Goal: Transaction & Acquisition: Purchase product/service

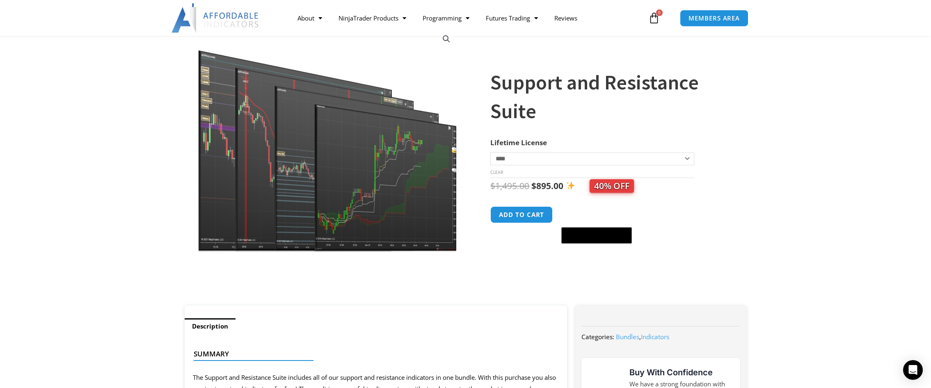
scroll to position [67, 0]
click at [690, 161] on select "**********" at bounding box center [593, 159] width 204 height 13
click at [491, 153] on select "**********" at bounding box center [593, 159] width 204 height 13
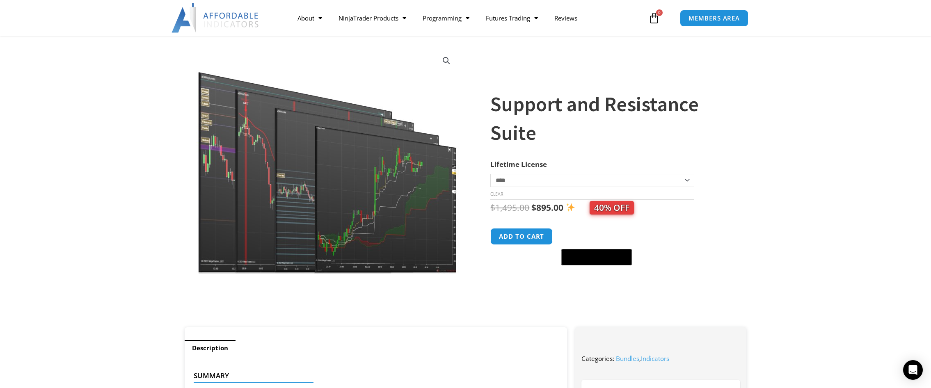
scroll to position [0, 0]
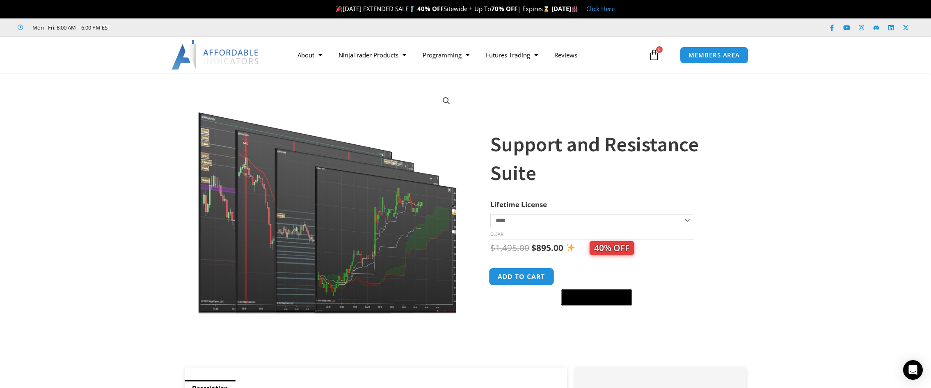
click at [543, 279] on button "Add to cart" at bounding box center [522, 277] width 66 height 18
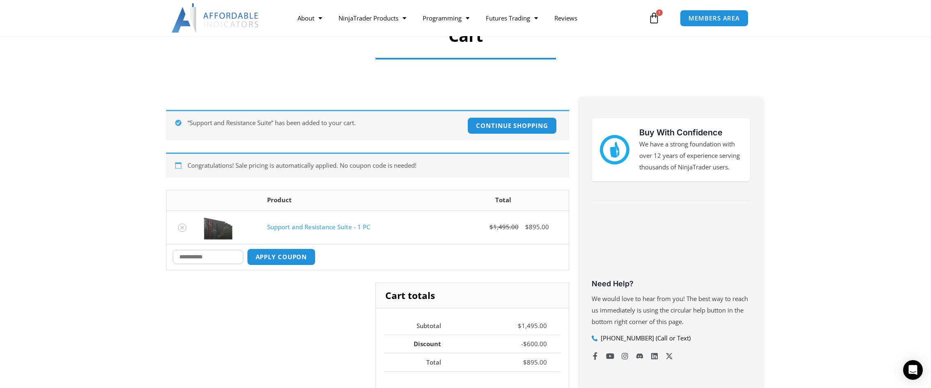
scroll to position [79, 0]
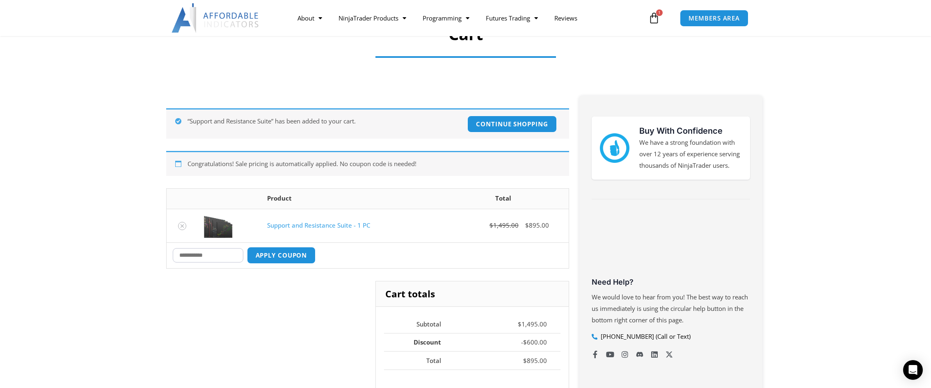
click at [209, 255] on input "Coupon:" at bounding box center [208, 255] width 71 height 14
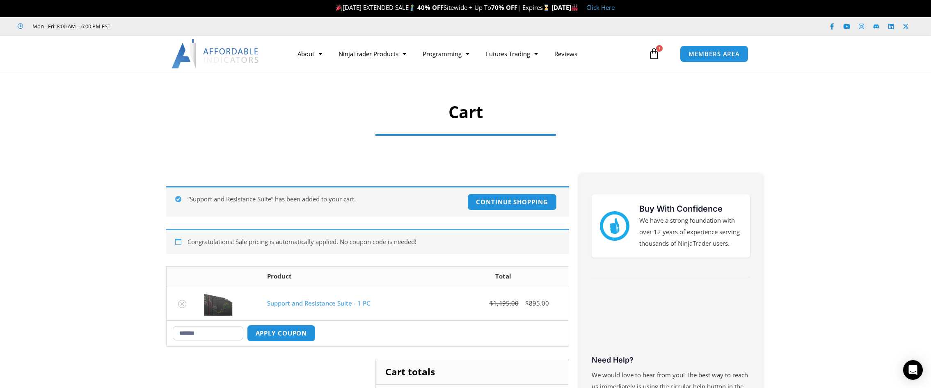
scroll to position [0, 0]
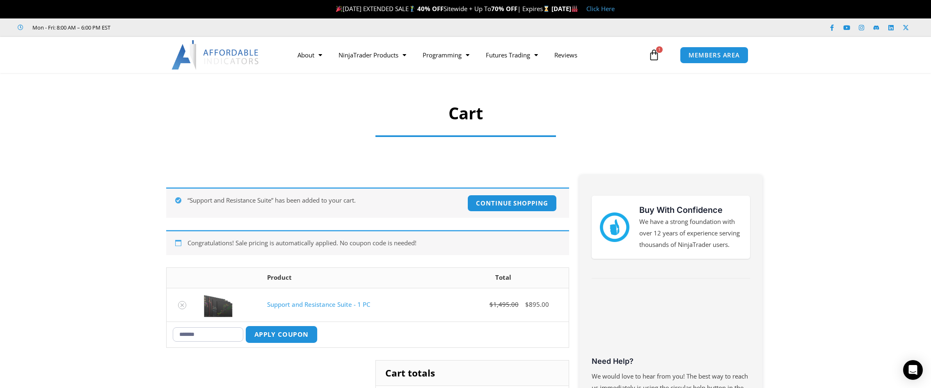
type input "*******"
click at [287, 332] on button "Apply coupon" at bounding box center [281, 335] width 72 height 18
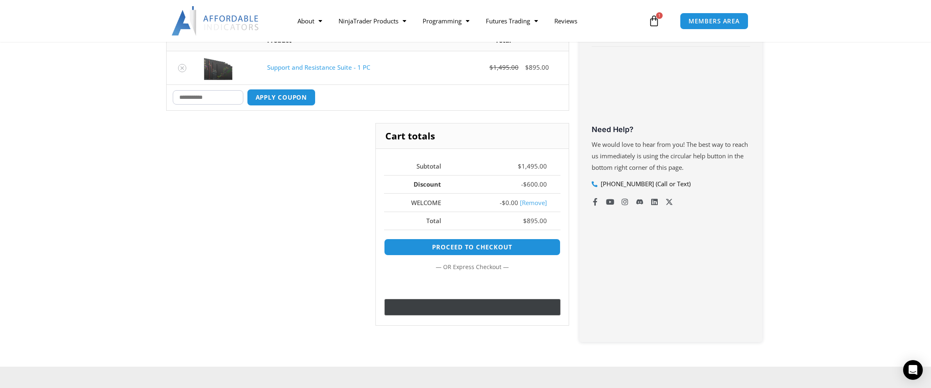
scroll to position [232, 0]
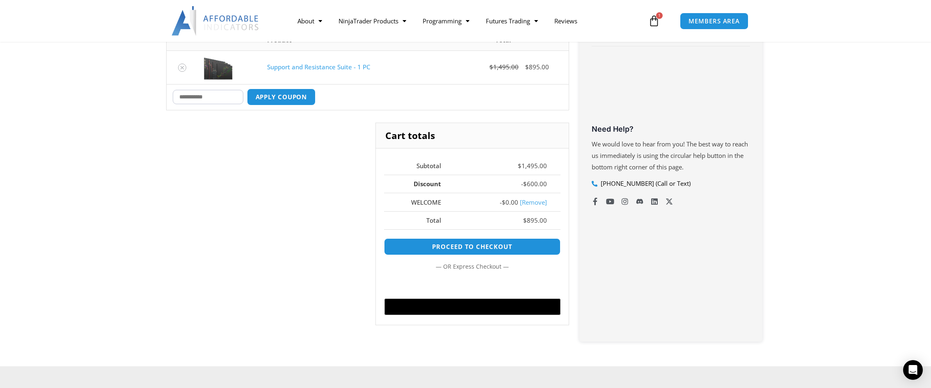
click at [214, 100] on input "Coupon:" at bounding box center [208, 97] width 71 height 14
type input "*********"
click at [273, 96] on button "Apply coupon" at bounding box center [281, 97] width 72 height 18
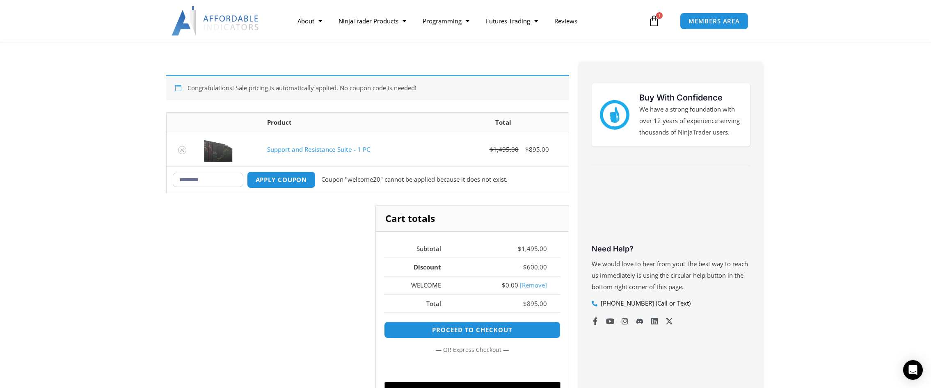
scroll to position [115, 0]
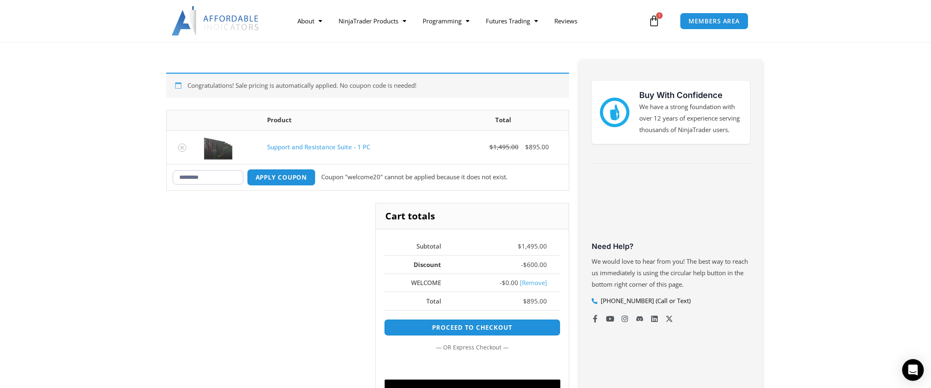
click at [913, 368] on icon "Open Intercom Messenger" at bounding box center [912, 370] width 9 height 11
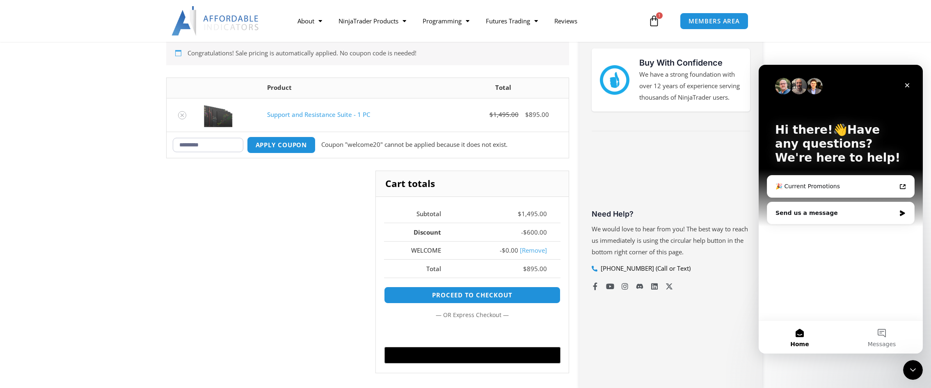
scroll to position [144, 0]
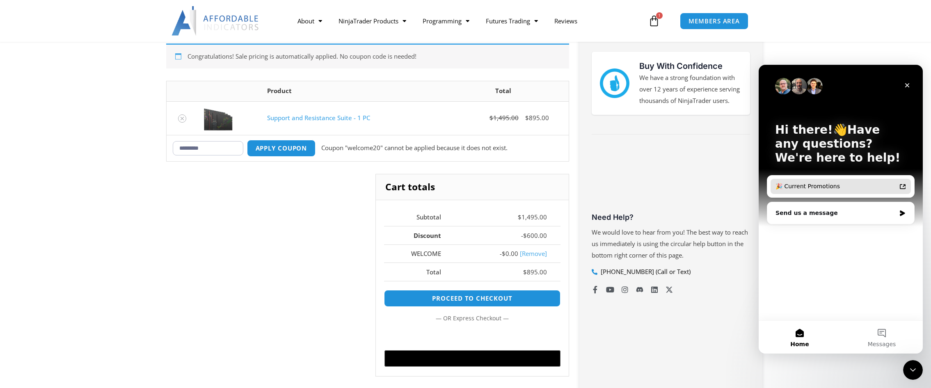
click at [897, 188] on div "🎉 Current Promotions" at bounding box center [841, 186] width 140 height 15
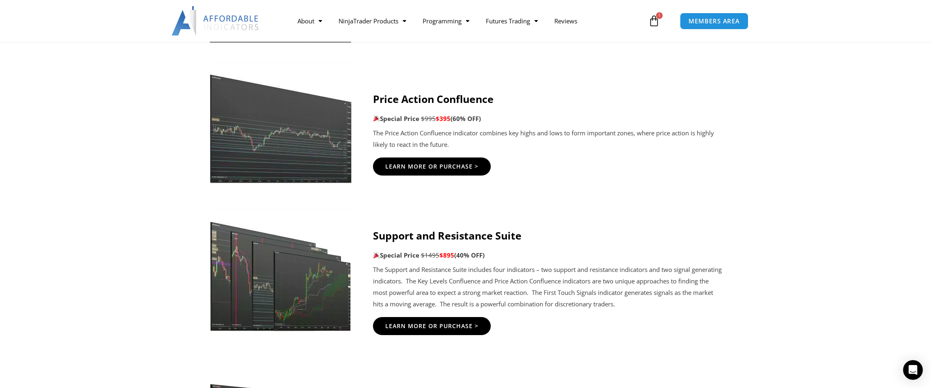
scroll to position [1202, 0]
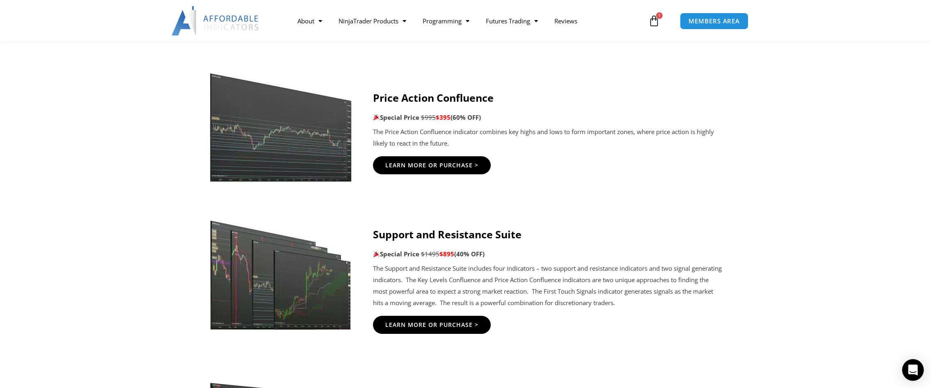
click at [918, 367] on div "Open Intercom Messenger" at bounding box center [914, 371] width 22 height 22
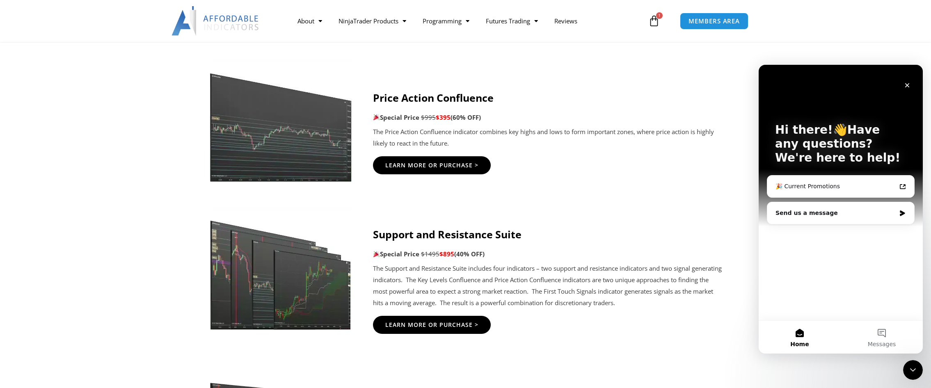
scroll to position [0, 0]
click at [855, 211] on div "Send us a message" at bounding box center [836, 213] width 120 height 9
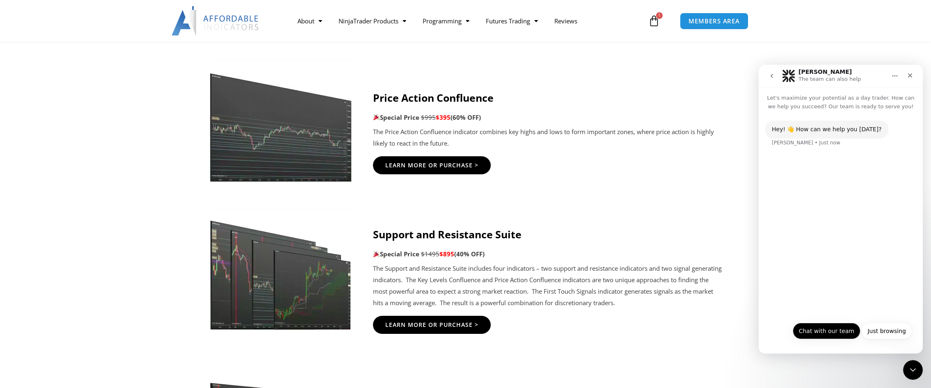
click at [827, 330] on button "Chat with our team" at bounding box center [827, 331] width 68 height 16
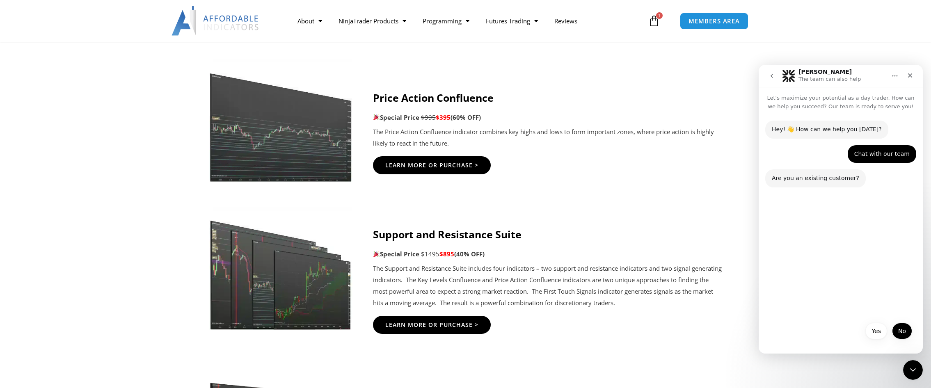
click at [896, 330] on button "No" at bounding box center [902, 331] width 20 height 16
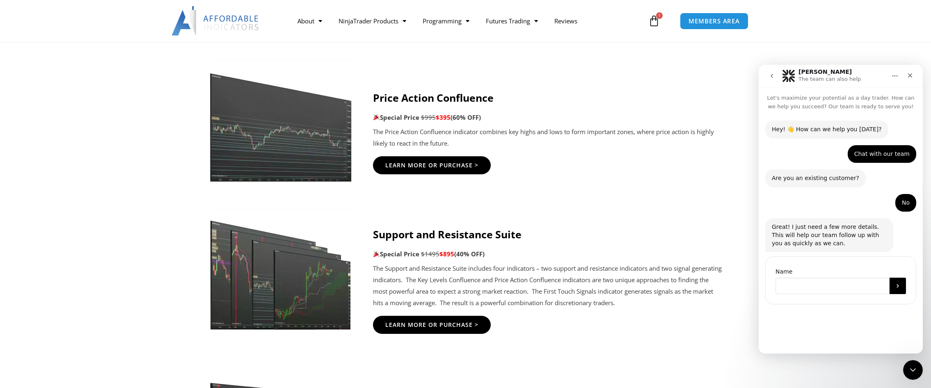
click at [824, 287] on input "Name" at bounding box center [833, 286] width 114 height 16
type input "*"
type input "**********"
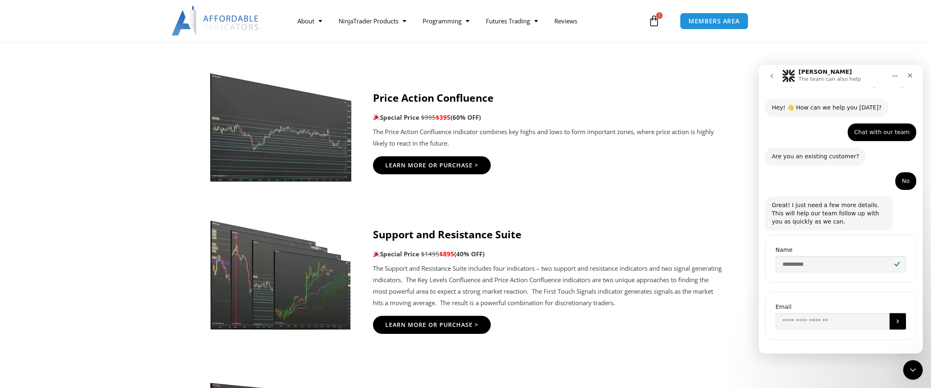
scroll to position [30, 0]
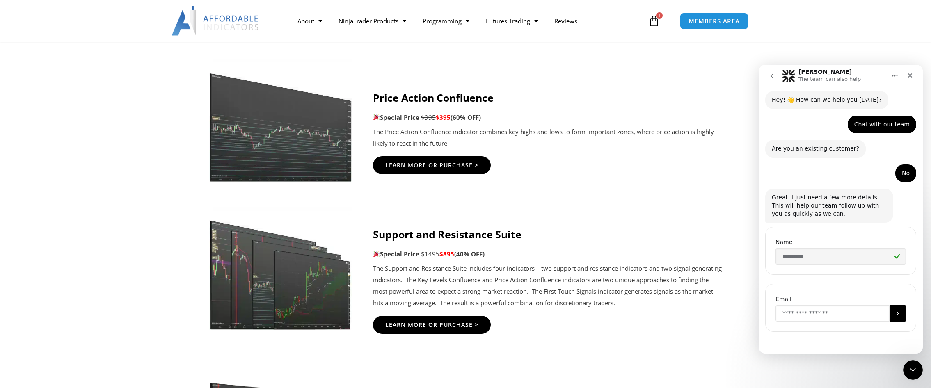
click at [825, 317] on input "Enter your email" at bounding box center [833, 313] width 114 height 16
type input "**********"
click at [897, 315] on icon "Submit" at bounding box center [898, 314] width 2 height 4
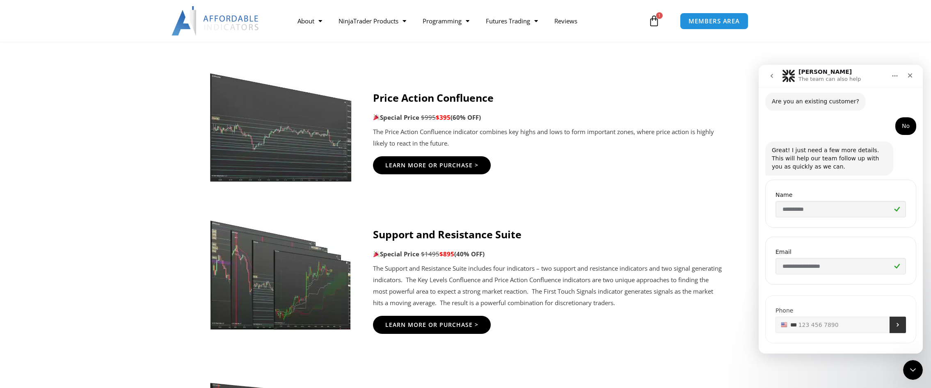
scroll to position [87, 0]
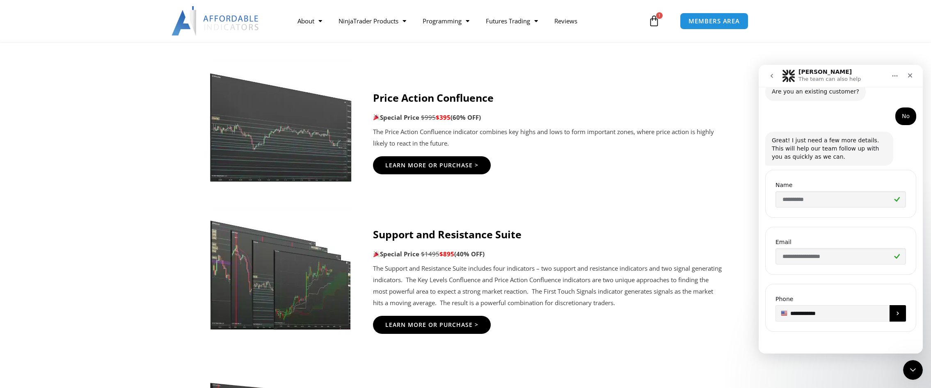
type input "**********"
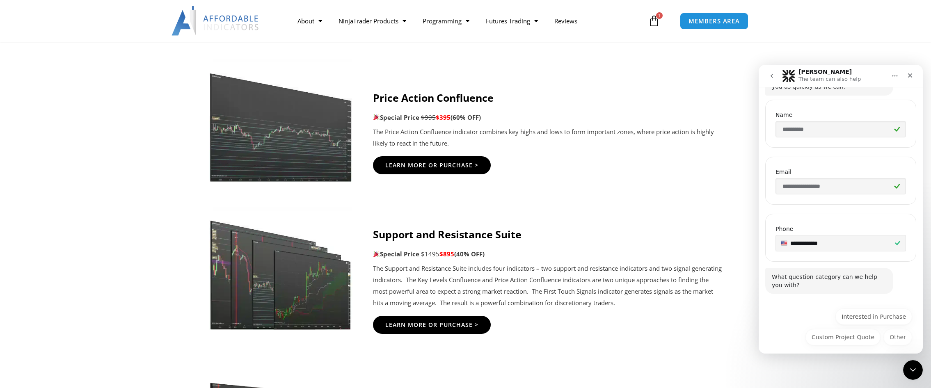
scroll to position [162, 0]
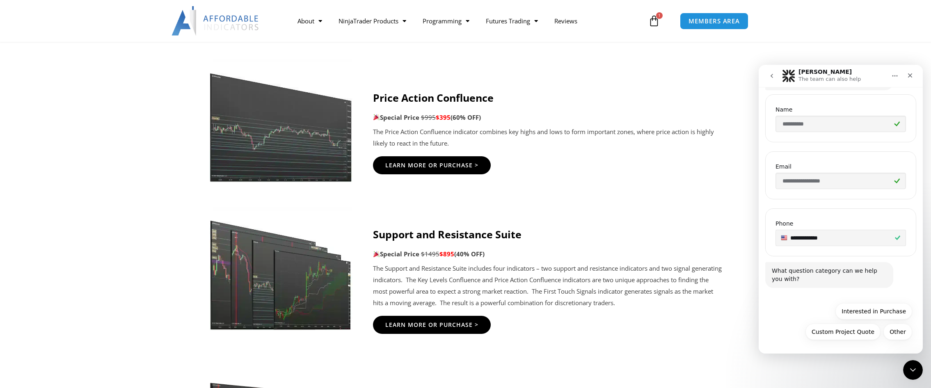
click at [840, 280] on div "What question category can we help you with?" at bounding box center [829, 275] width 115 height 16
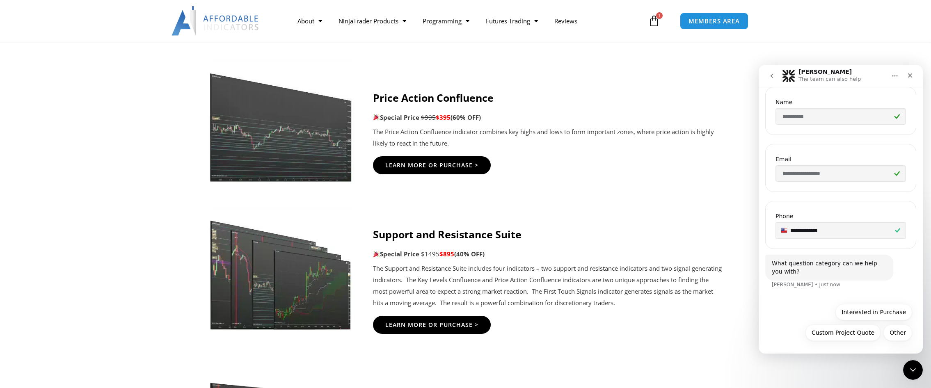
scroll to position [170, 0]
click at [868, 309] on button "Interested in Purchase" at bounding box center [874, 311] width 77 height 16
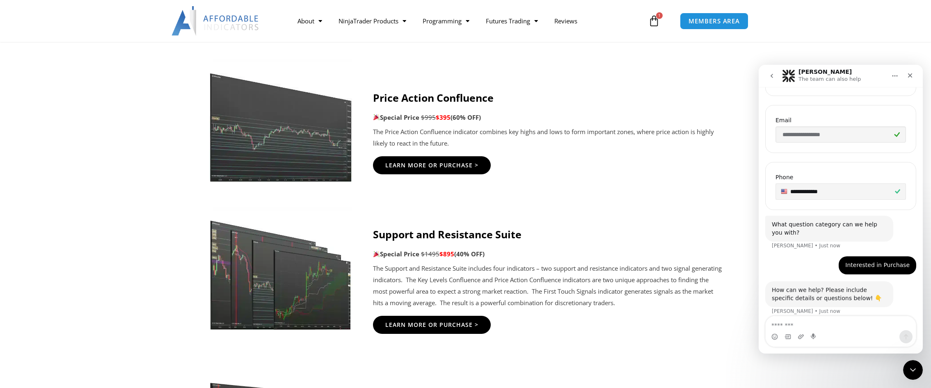
scroll to position [216, 0]
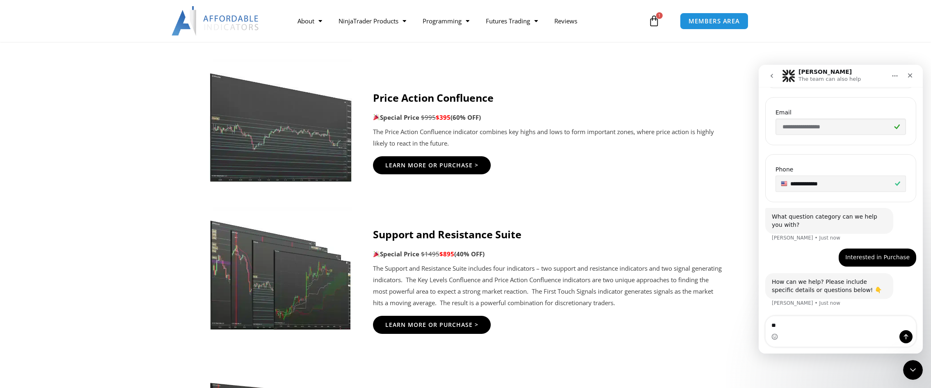
type textarea "*"
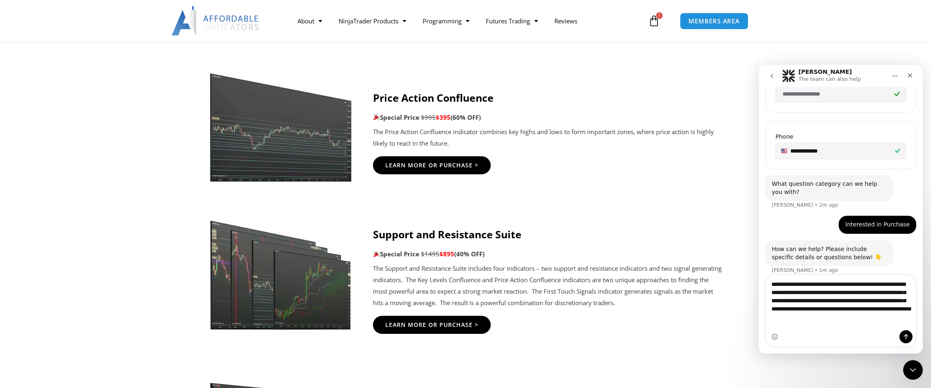
scroll to position [257, 0]
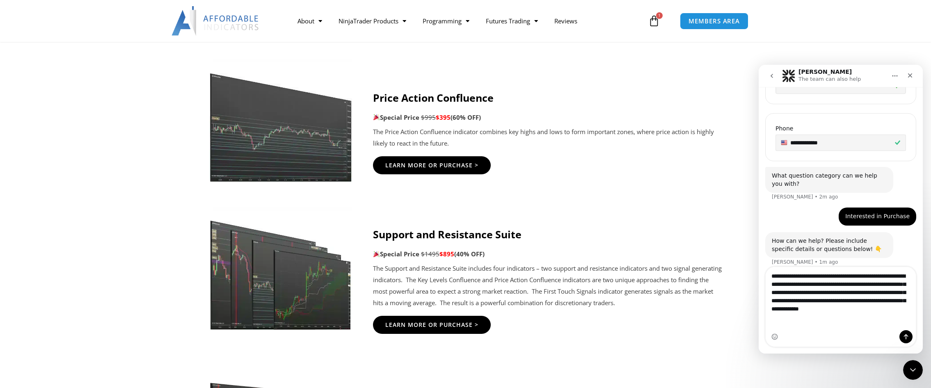
type textarea "**********"
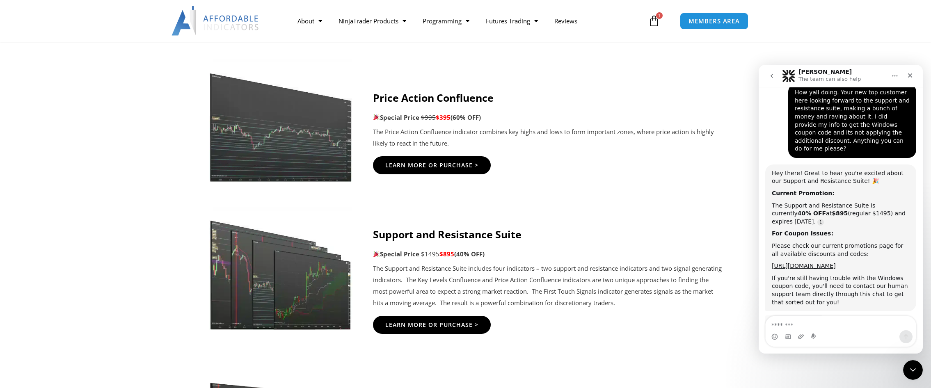
scroll to position [461, 0]
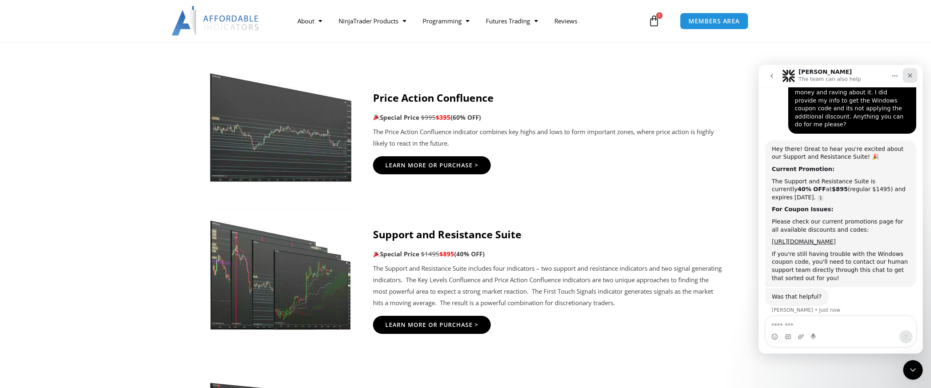
click at [909, 78] on icon "Close" at bounding box center [910, 75] width 7 height 7
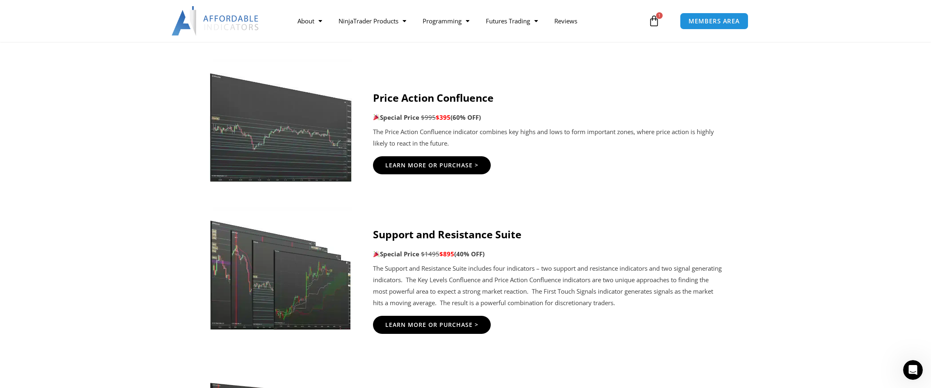
scroll to position [453, 0]
click at [654, 16] on icon at bounding box center [654, 20] width 11 height 11
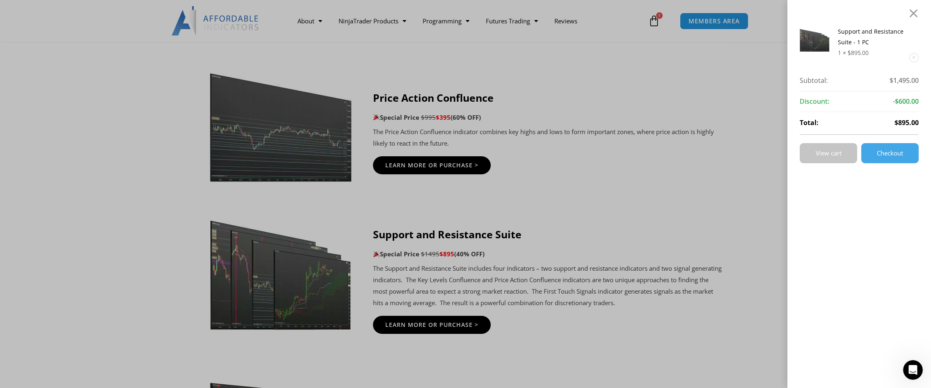
click at [839, 148] on link "View cart" at bounding box center [828, 153] width 57 height 20
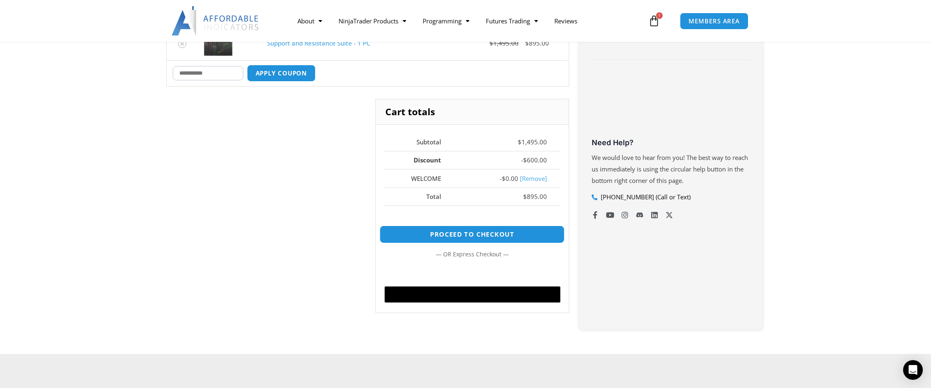
click at [511, 236] on link "Proceed to checkout" at bounding box center [472, 235] width 185 height 18
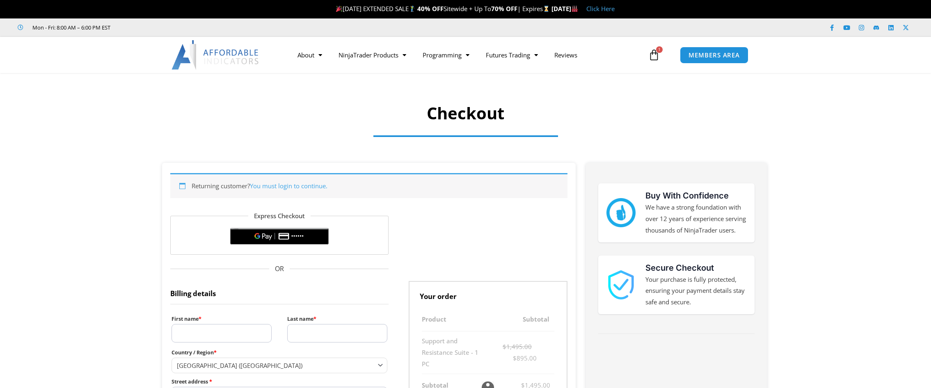
select select "**"
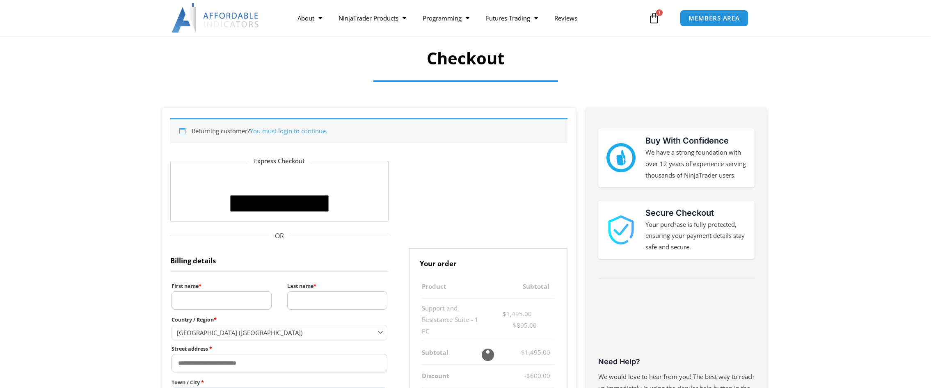
scroll to position [55, 0]
click at [239, 299] on input "First name *" at bounding box center [222, 300] width 100 height 18
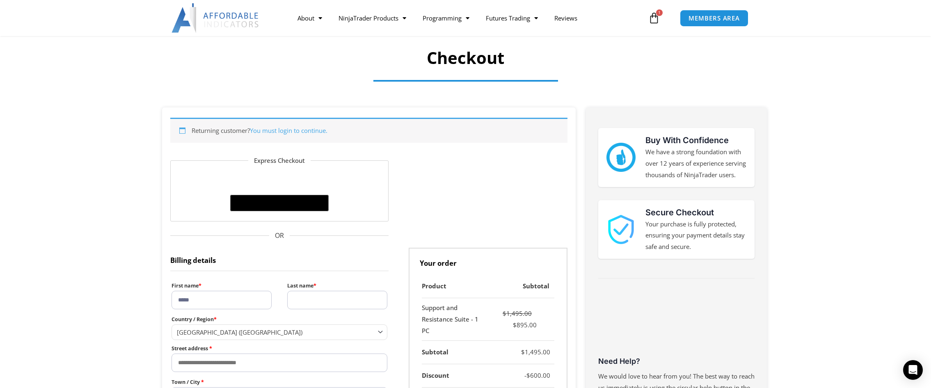
type input "*****"
type input "****"
type input "**********"
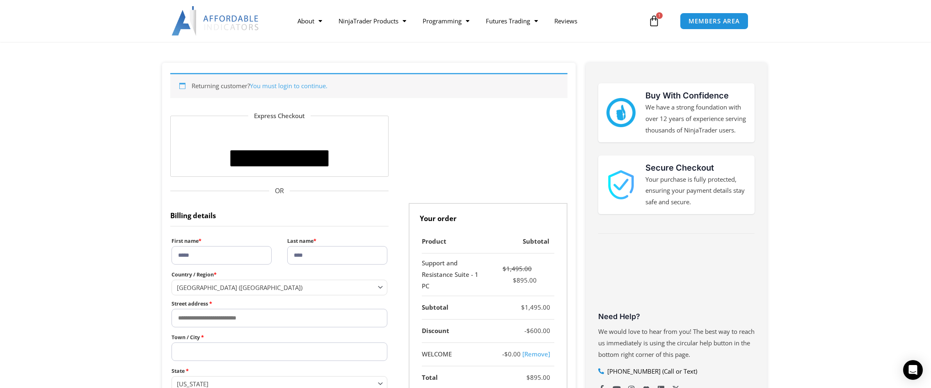
scroll to position [103, 0]
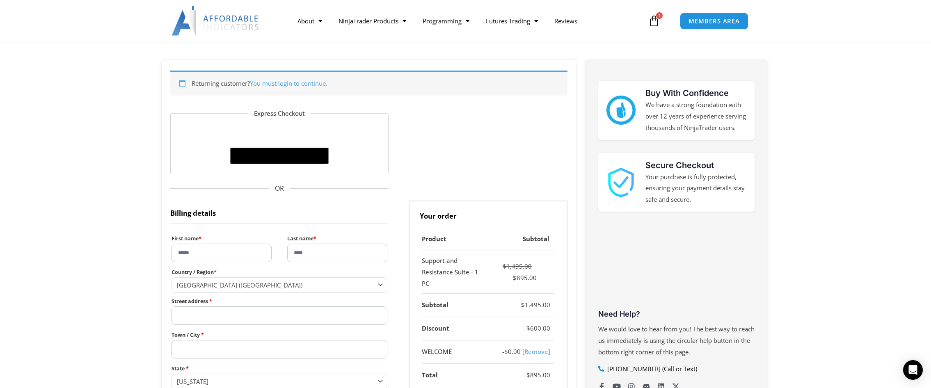
click at [257, 318] on input "Street address *" at bounding box center [280, 316] width 216 height 18
type input "**********"
click at [222, 350] on input "Town / City *" at bounding box center [280, 349] width 216 height 18
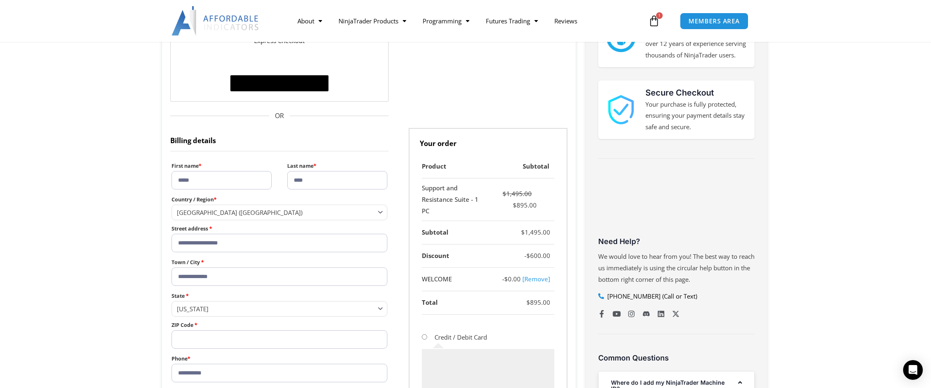
scroll to position [180, 0]
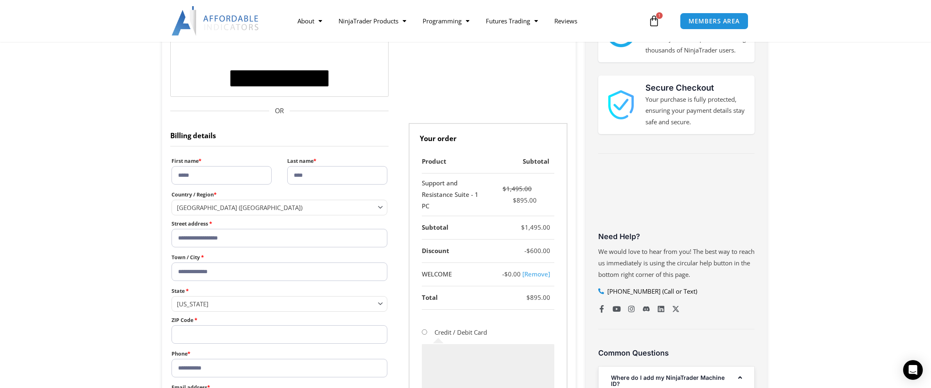
type input "**********"
click at [231, 305] on span "Georgia" at bounding box center [276, 304] width 198 height 8
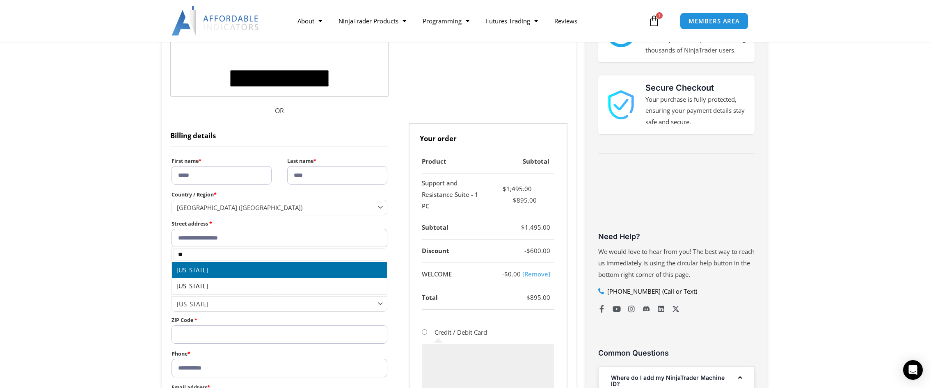
type input "**"
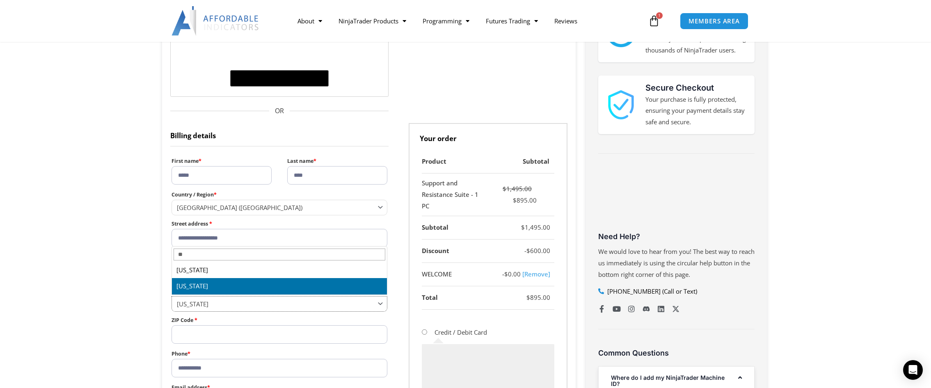
select select "**"
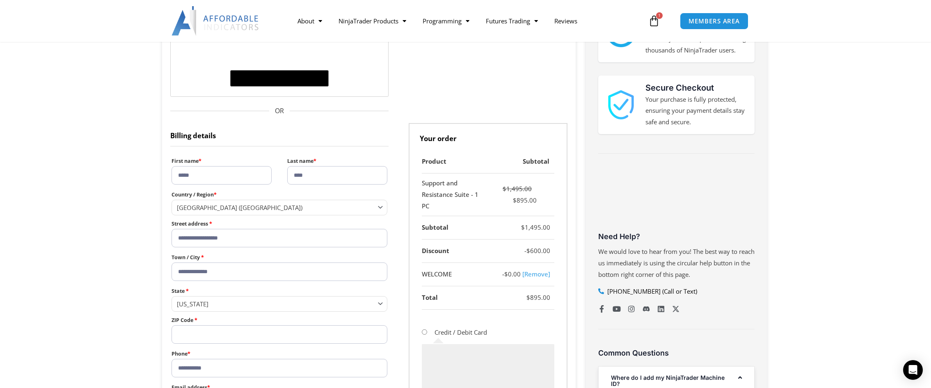
click at [204, 337] on input "ZIP Code *" at bounding box center [280, 335] width 216 height 18
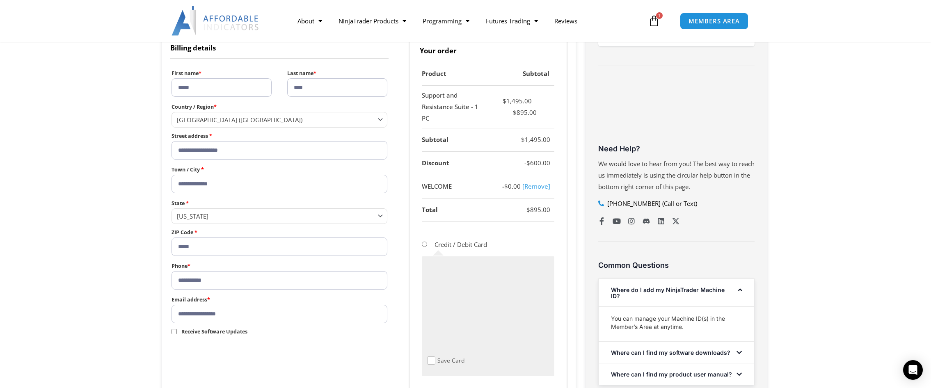
scroll to position [267, 0]
type input "*****"
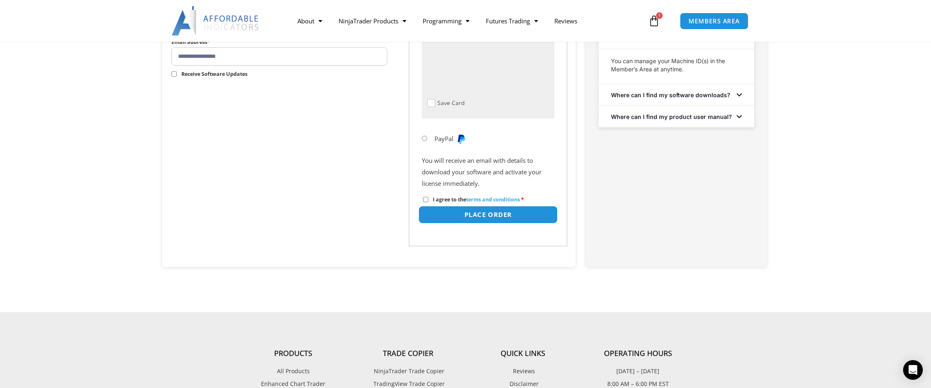
scroll to position [527, 0]
click at [481, 214] on button "Place order" at bounding box center [487, 214] width 139 height 18
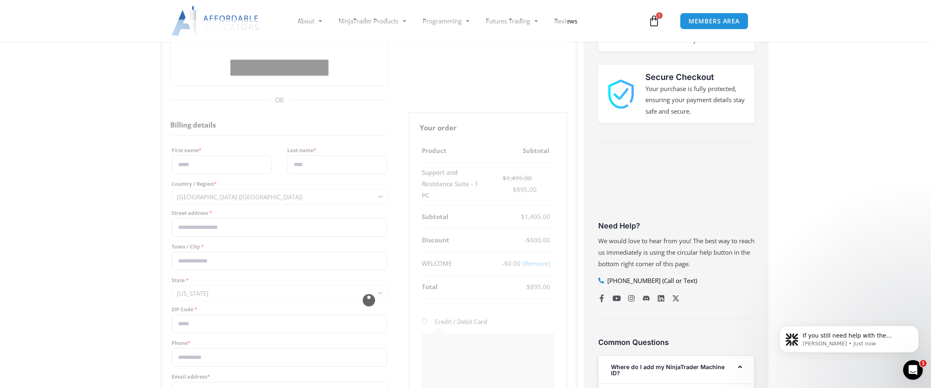
scroll to position [0, 0]
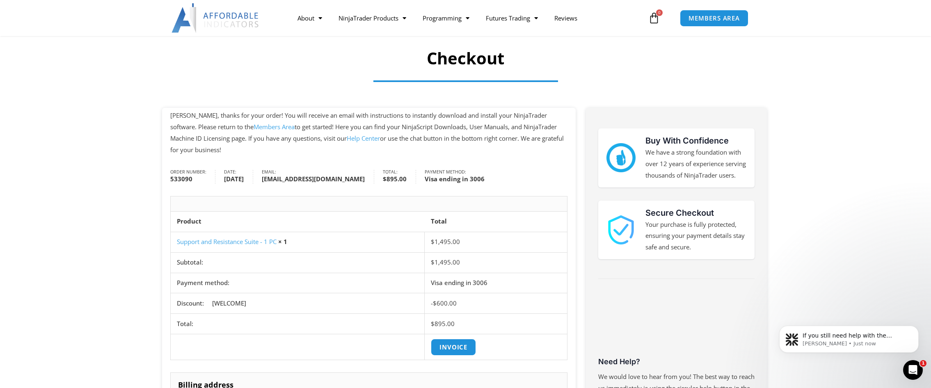
scroll to position [51, 0]
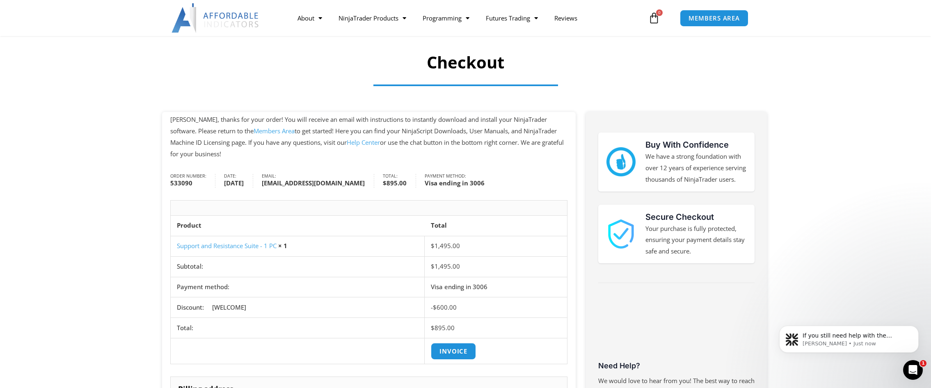
click at [254, 131] on link "Members Area" at bounding box center [274, 131] width 41 height 8
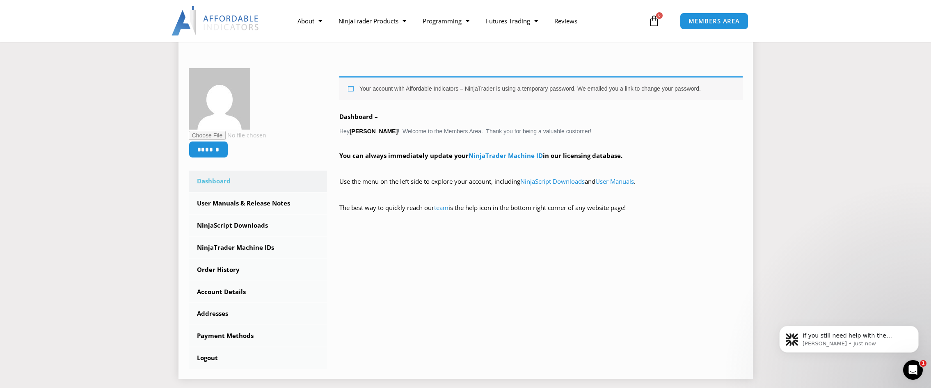
scroll to position [111, 0]
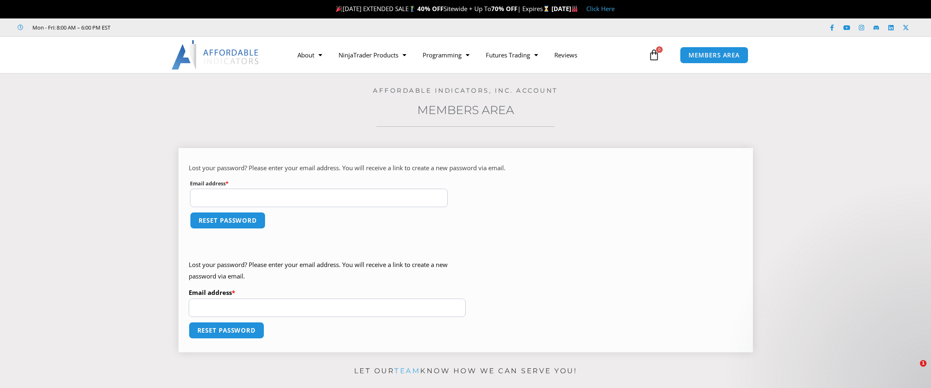
click at [243, 195] on input "Email address * Required" at bounding box center [319, 198] width 258 height 18
type input "**********"
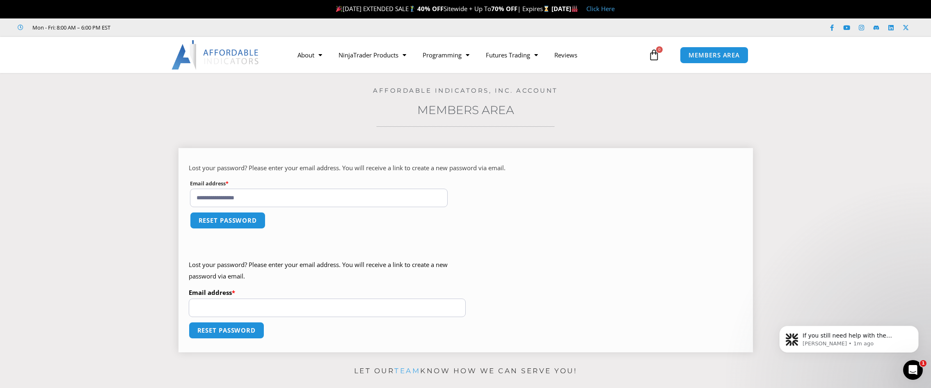
click at [261, 305] on input "Email address * Required" at bounding box center [327, 308] width 277 height 18
type input "**********"
click at [236, 220] on button "Reset password" at bounding box center [228, 221] width 80 height 18
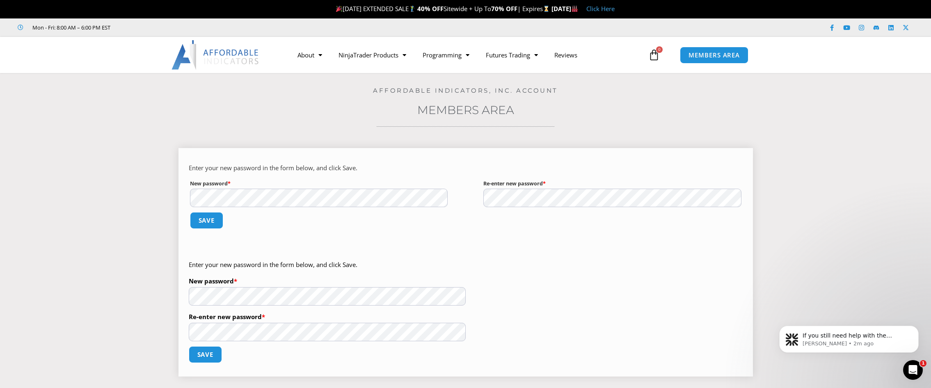
click at [329, 207] on p "New password * Required" at bounding box center [319, 192] width 261 height 31
click at [199, 221] on button "Save" at bounding box center [206, 221] width 35 height 18
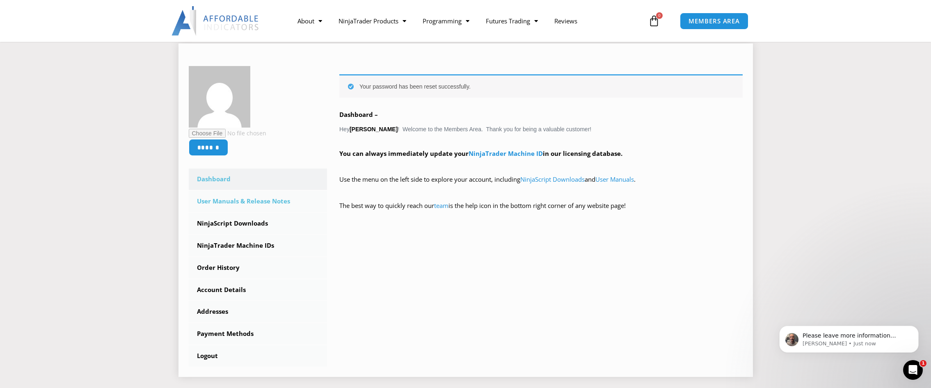
scroll to position [104, 0]
click at [260, 222] on link "NinjaScript Downloads" at bounding box center [258, 223] width 139 height 21
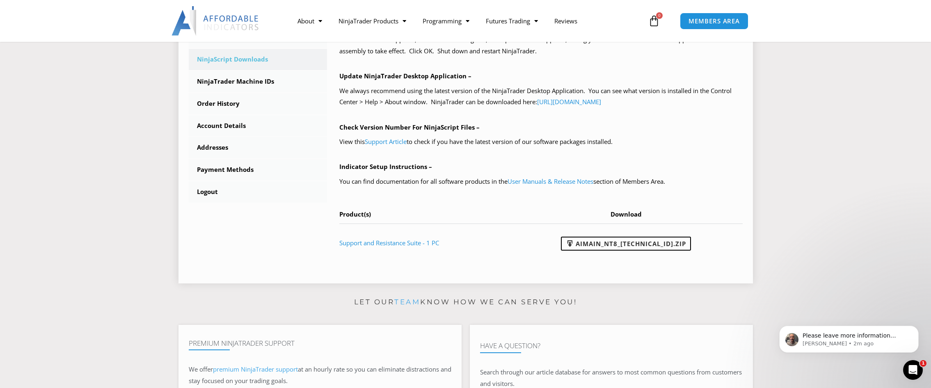
scroll to position [273, 0]
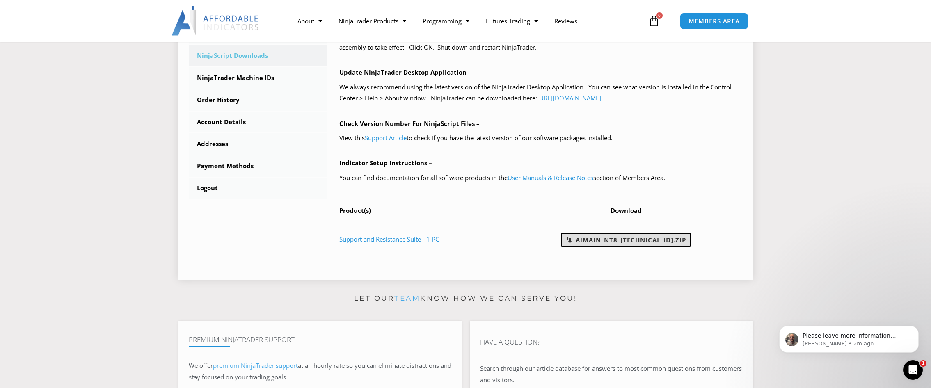
click at [607, 240] on link "AIMain_NT8_[TECHNICAL_ID].zip" at bounding box center [626, 240] width 130 height 14
click at [858, 341] on p "Joel • 4m ago" at bounding box center [856, 343] width 106 height 7
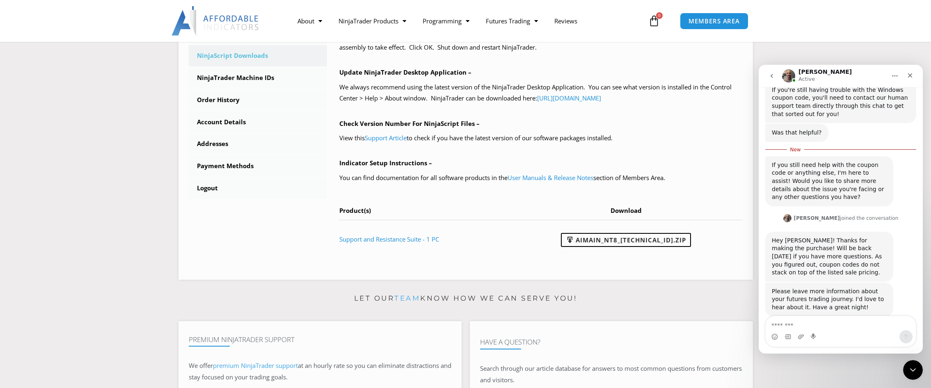
scroll to position [620, 0]
type textarea "**********"
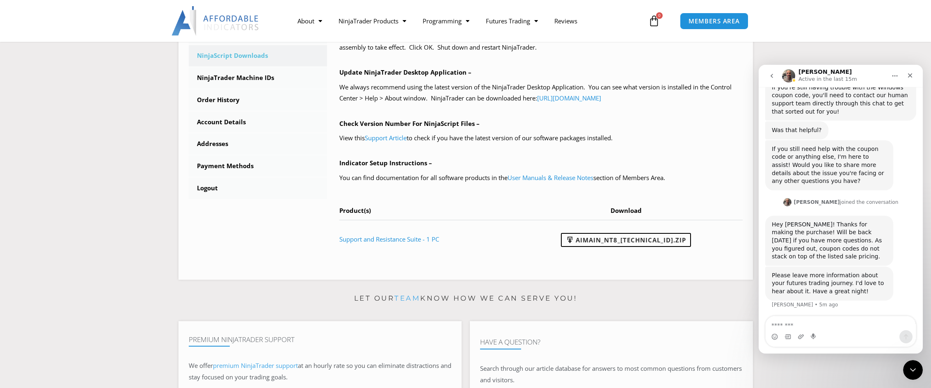
scroll to position [631, 0]
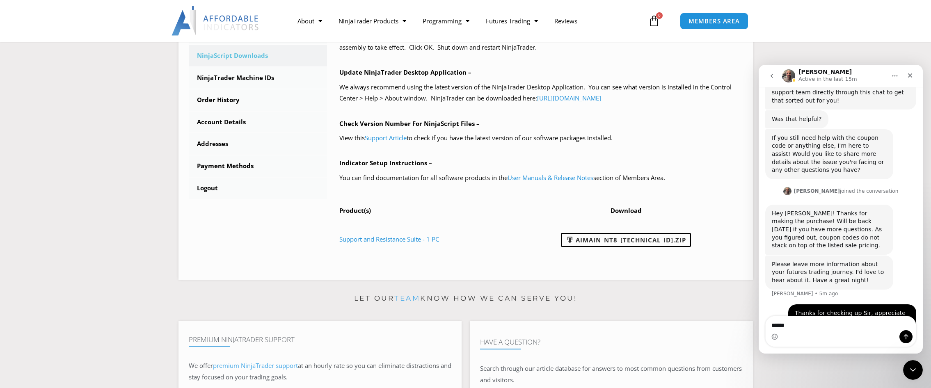
type textarea "*******"
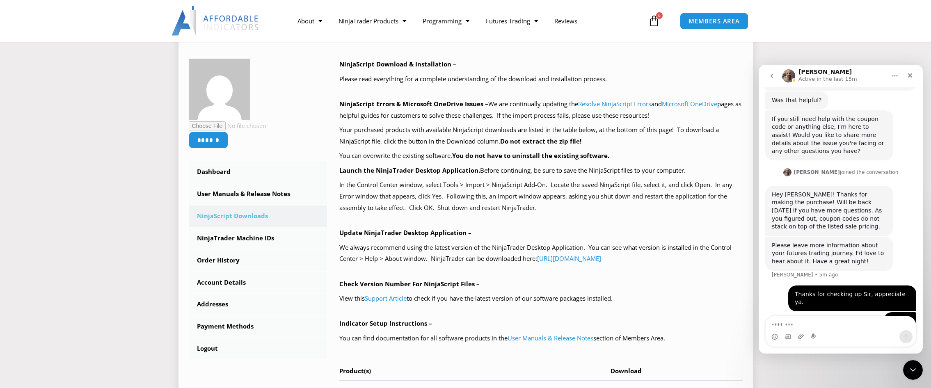
scroll to position [112, 0]
click at [50, 221] on section "****** Dashboard Subscriptions User Manuals & Release Notes NinjaScript Downloa…" at bounding box center [466, 234] width 890 height 423
click at [587, 229] on p "Update NinjaTrader Desktop Application –" at bounding box center [541, 232] width 404 height 11
drag, startPoint x: 500, startPoint y: 172, endPoint x: 711, endPoint y: 175, distance: 211.8
click at [711, 175] on p "Launch the NinjaTrader Desktop Application. Before continuing, be sure to save …" at bounding box center [541, 170] width 404 height 11
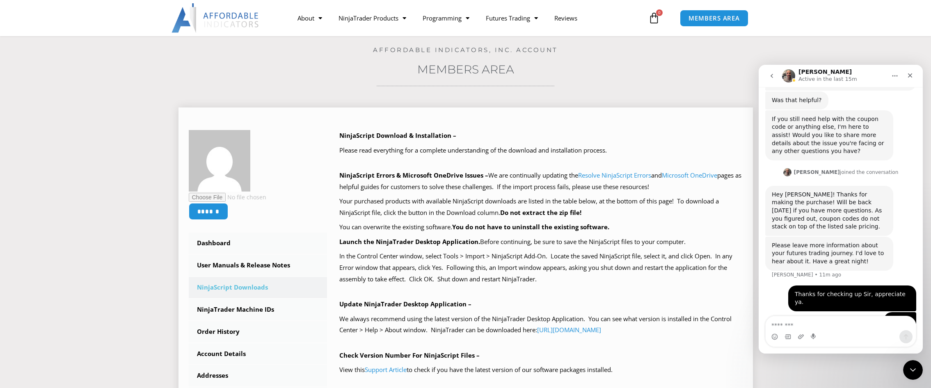
scroll to position [42, 0]
click at [427, 255] on p "In the Control Center window, select Tools > Import > NinjaScript Add-On. Locat…" at bounding box center [541, 267] width 404 height 34
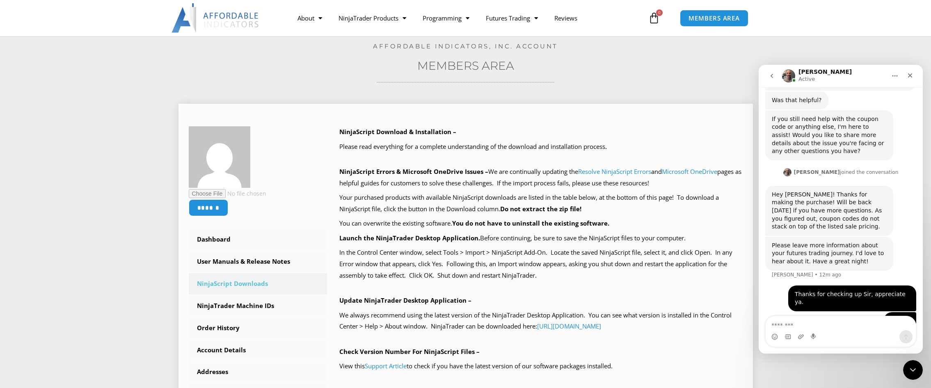
scroll to position [46, 0]
click at [476, 263] on p "In the Control Center window, select Tools > Import > NinjaScript Add-On. Locat…" at bounding box center [541, 262] width 404 height 34
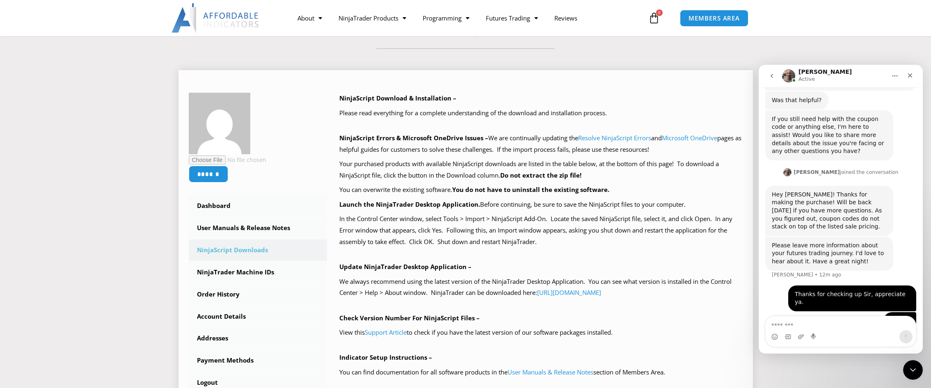
scroll to position [83, 0]
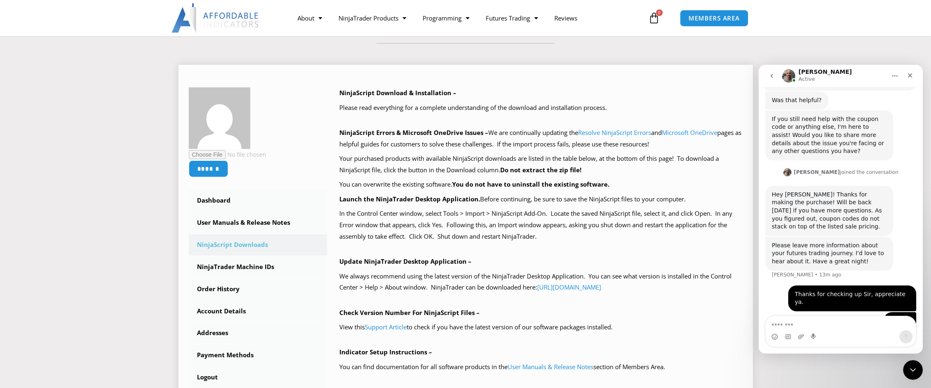
click at [576, 304] on div "NinjaScript Download & Installation – Please read everything for a complete und…" at bounding box center [541, 267] width 404 height 360
drag, startPoint x: 556, startPoint y: 210, endPoint x: 638, endPoint y: 209, distance: 81.7
click at [638, 209] on p "In the Control Center window, select Tools > Import > NinjaScript Add-On. Locat…" at bounding box center [541, 225] width 404 height 34
drag, startPoint x: 638, startPoint y: 209, endPoint x: 635, endPoint y: 226, distance: 17.6
click at [635, 226] on p "In the Control Center window, select Tools > Import > NinjaScript Add-On. Locat…" at bounding box center [541, 225] width 404 height 34
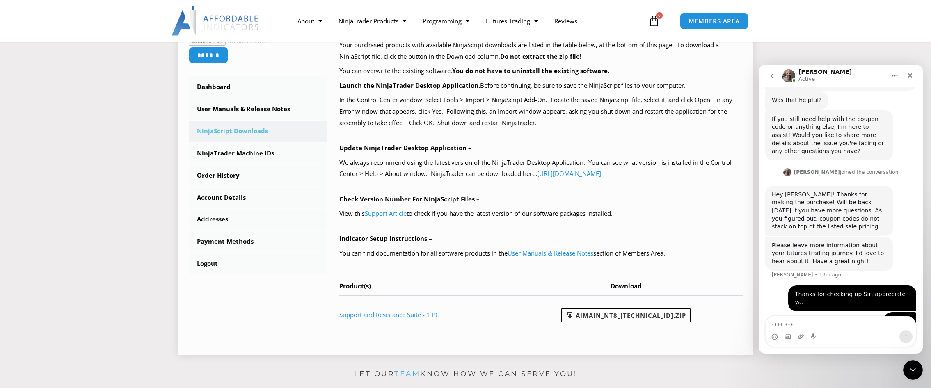
scroll to position [204, 0]
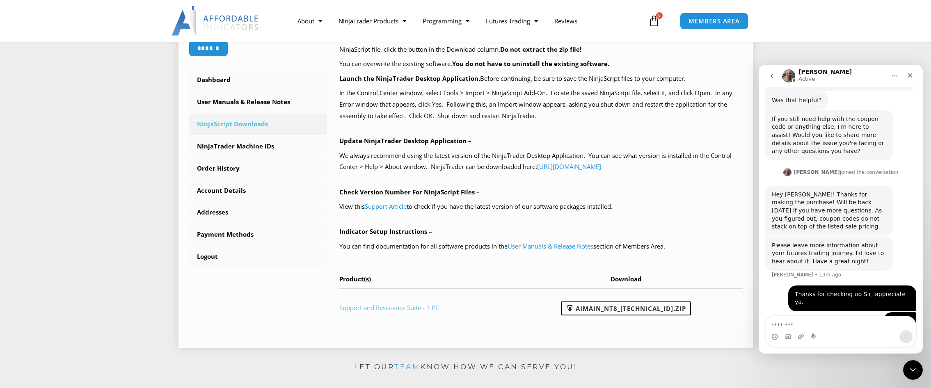
click at [411, 309] on link "Support and Resistance Suite - 1 PC" at bounding box center [389, 308] width 100 height 8
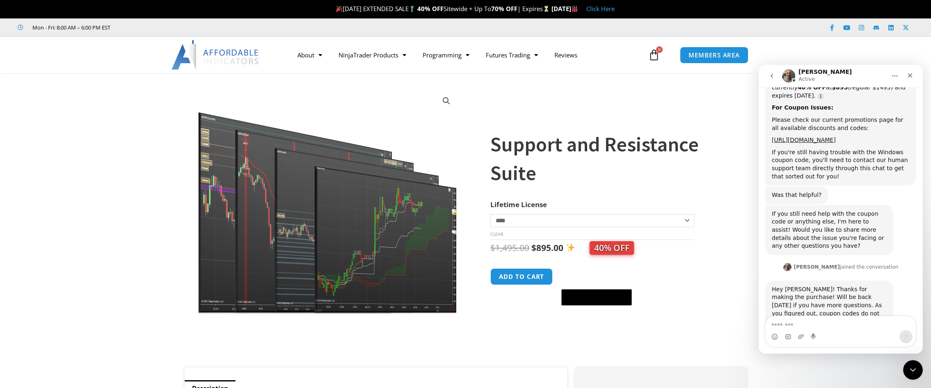
scroll to position [644, 0]
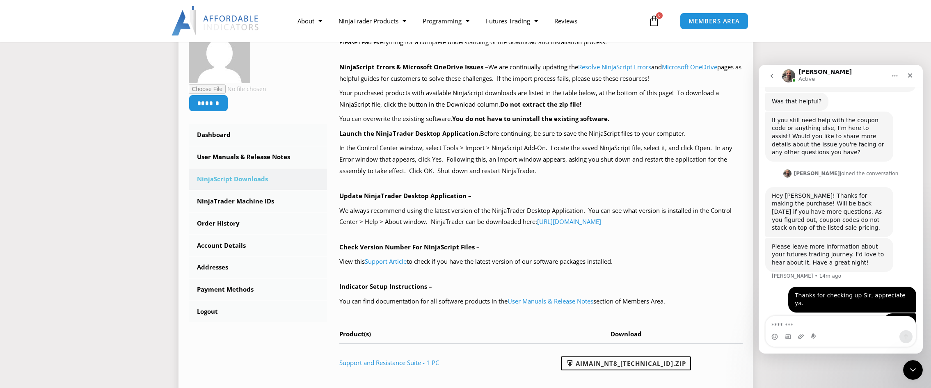
scroll to position [151, 0]
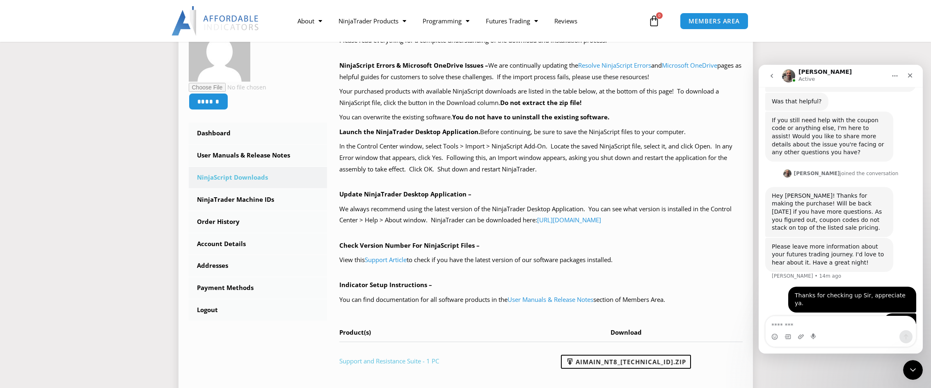
click at [392, 364] on link "Support and Resistance Suite - 1 PC" at bounding box center [389, 361] width 100 height 8
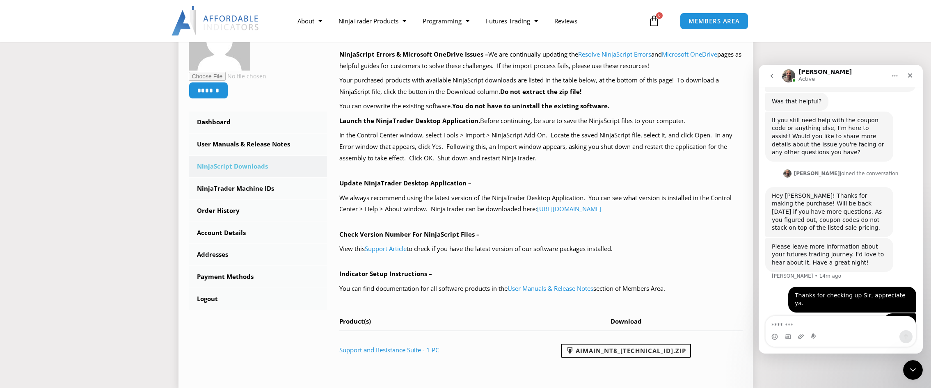
scroll to position [162, 0]
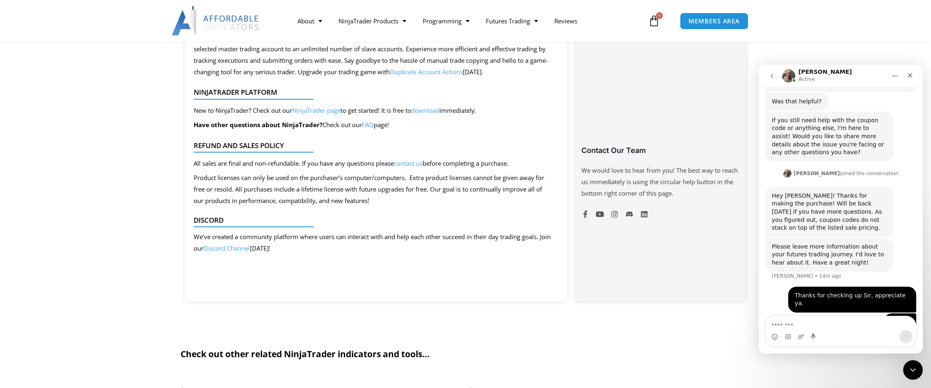
scroll to position [532, 0]
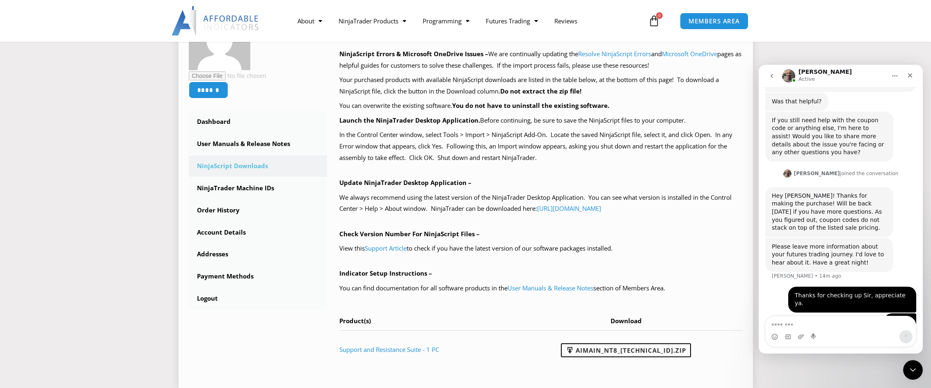
scroll to position [161, 0]
click at [252, 186] on link "NinjaTrader Machine IDs" at bounding box center [258, 189] width 139 height 21
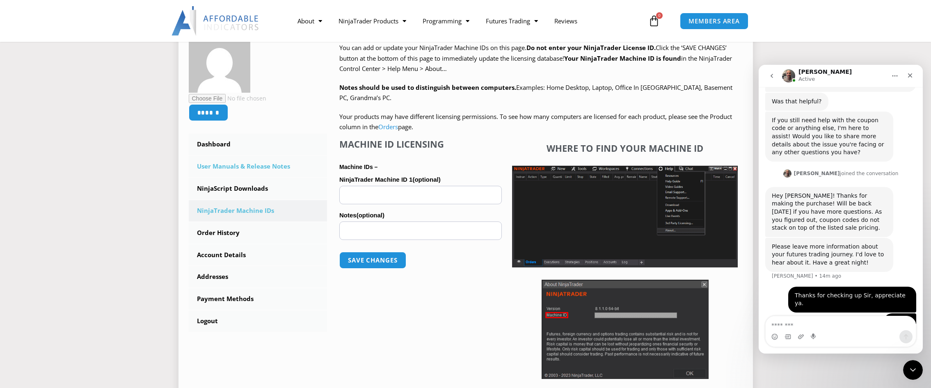
scroll to position [147, 0]
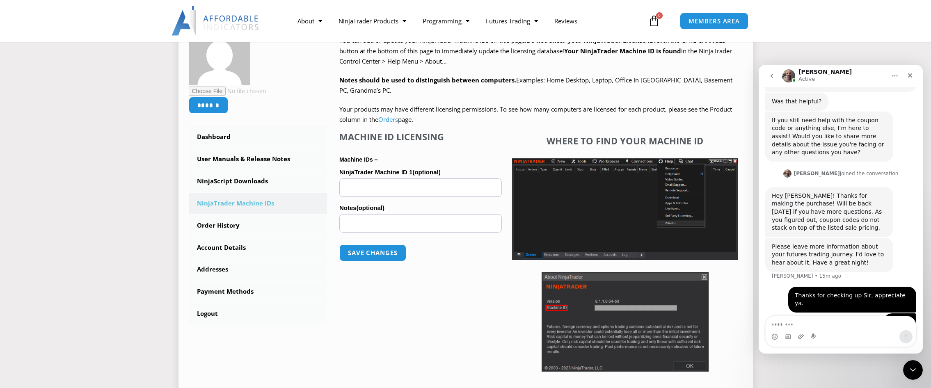
click at [374, 192] on input "NinjaTrader Machine ID 1 (optional)" at bounding box center [420, 188] width 163 height 18
type input "**********"
click at [372, 257] on button "Save changes" at bounding box center [373, 253] width 70 height 18
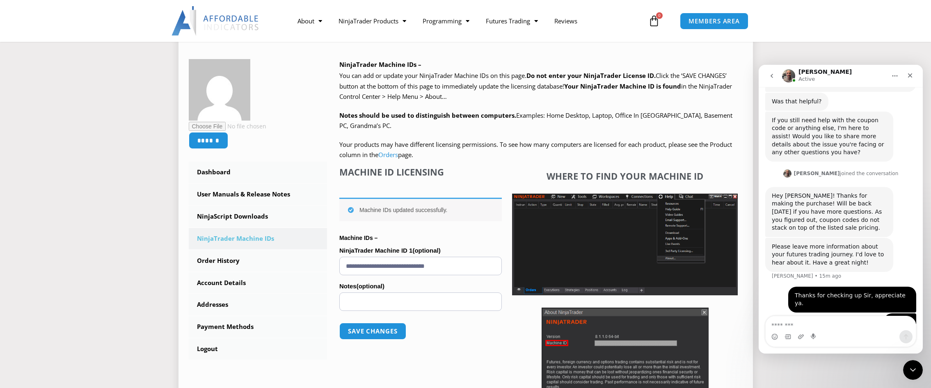
scroll to position [114, 0]
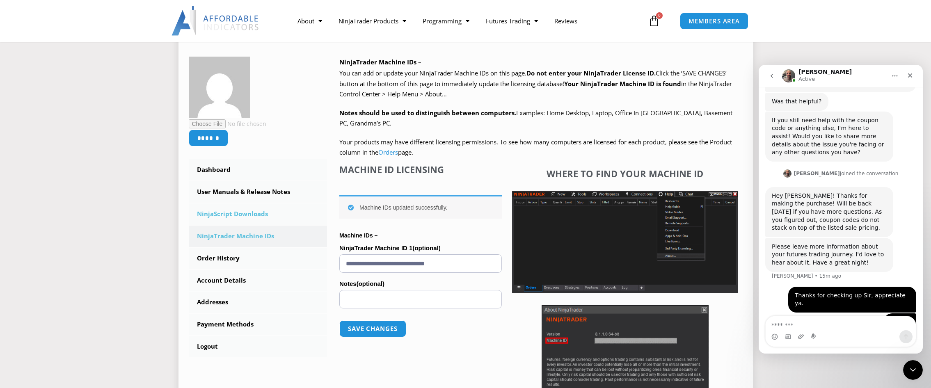
click at [239, 220] on link "NinjaScript Downloads" at bounding box center [258, 214] width 139 height 21
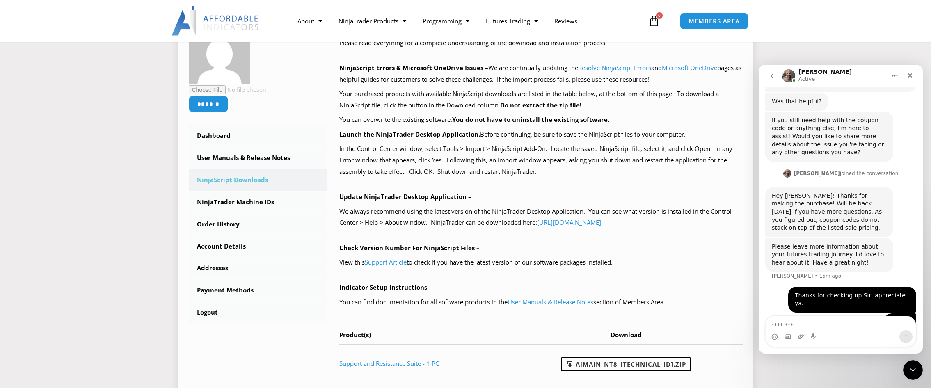
scroll to position [149, 0]
click at [550, 170] on p "In the Control Center window, select Tools > Import > NinjaScript Add-On. Locat…" at bounding box center [541, 160] width 404 height 34
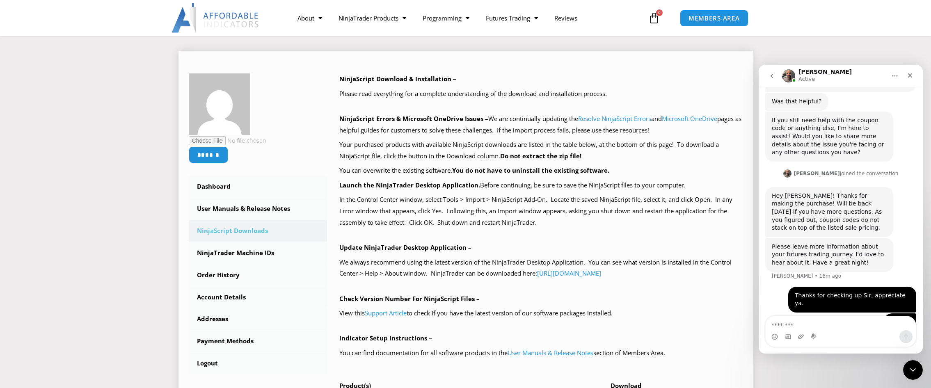
scroll to position [100, 0]
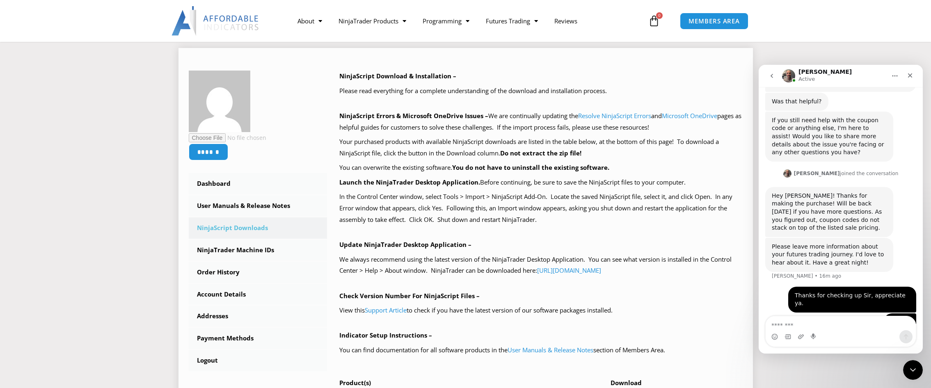
click at [562, 184] on p "Launch the NinjaTrader Desktop Application. Before continuing, be sure to save …" at bounding box center [541, 182] width 404 height 11
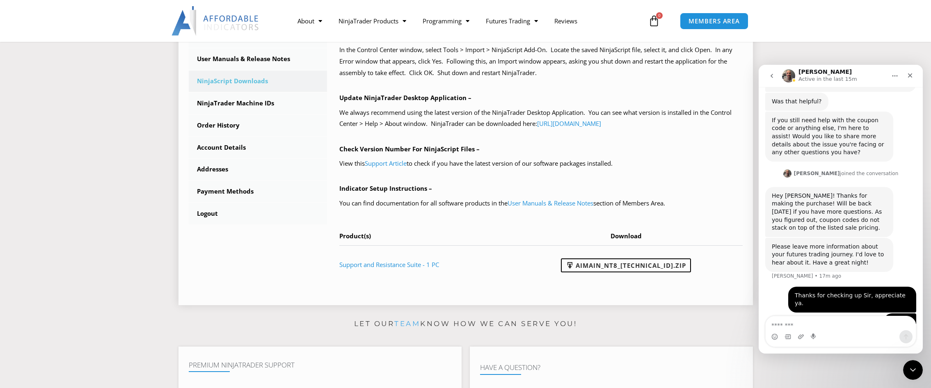
scroll to position [260, 0]
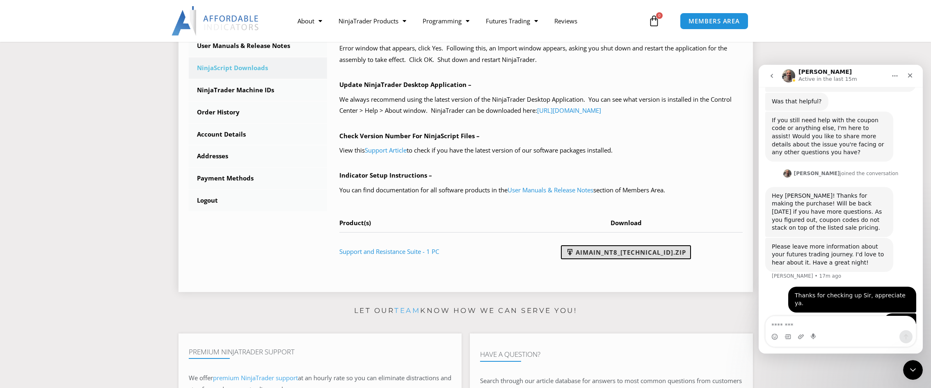
click at [638, 251] on link "AIMain_NT8_[TECHNICAL_ID].zip" at bounding box center [626, 252] width 130 height 14
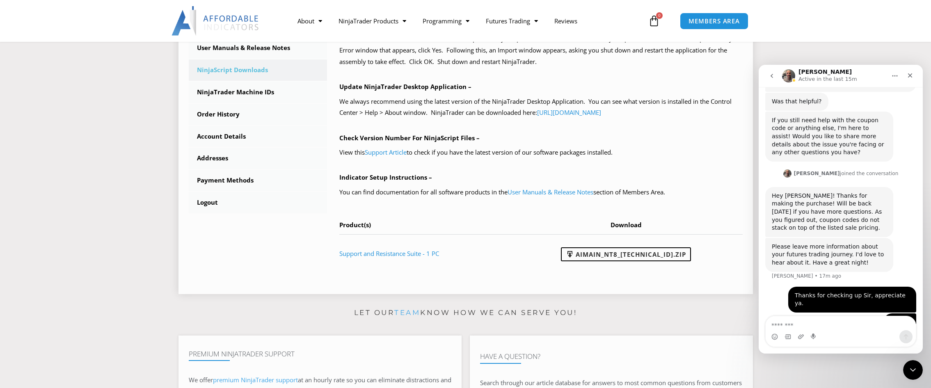
scroll to position [252, 0]
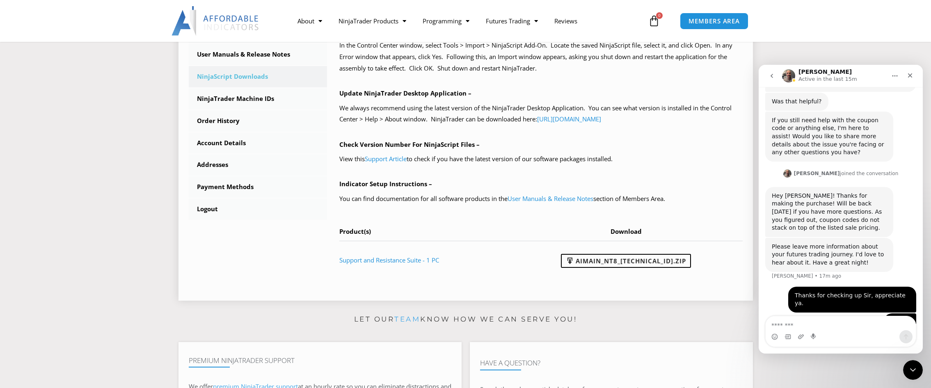
click at [576, 280] on div "NinjaScript Download & Installation – Please read everything for a complete und…" at bounding box center [535, 104] width 416 height 371
click at [424, 262] on link "Support and Resistance Suite - 1 PC" at bounding box center [389, 260] width 100 height 8
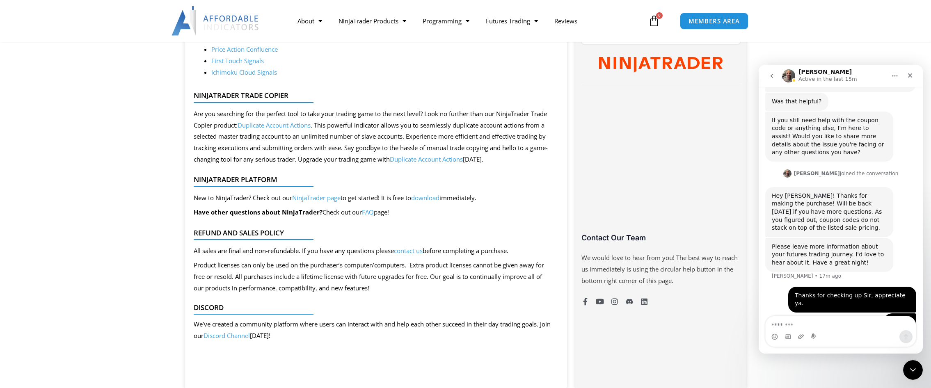
scroll to position [439, 0]
click at [435, 200] on link "download" at bounding box center [425, 198] width 28 height 8
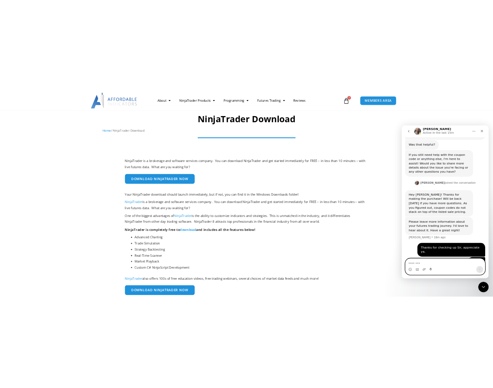
scroll to position [61, 0]
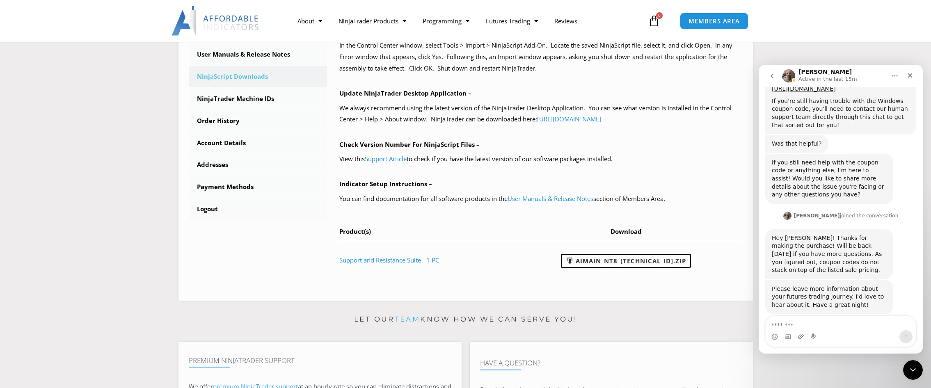
scroll to position [650, 0]
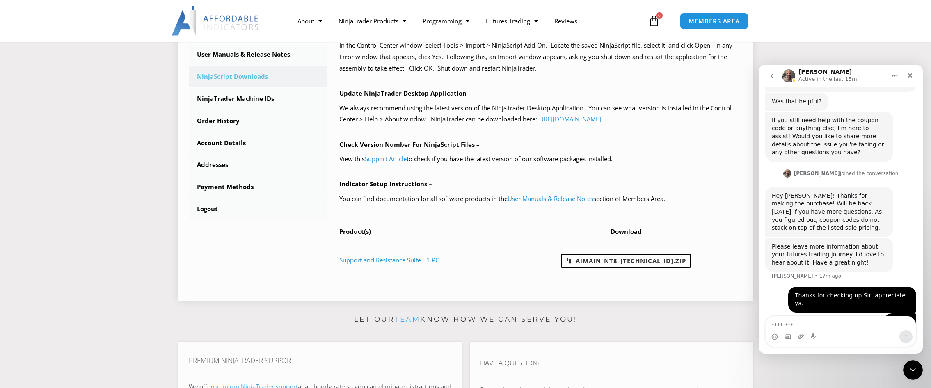
click at [243, 83] on link "NinjaScript Downloads" at bounding box center [258, 76] width 139 height 21
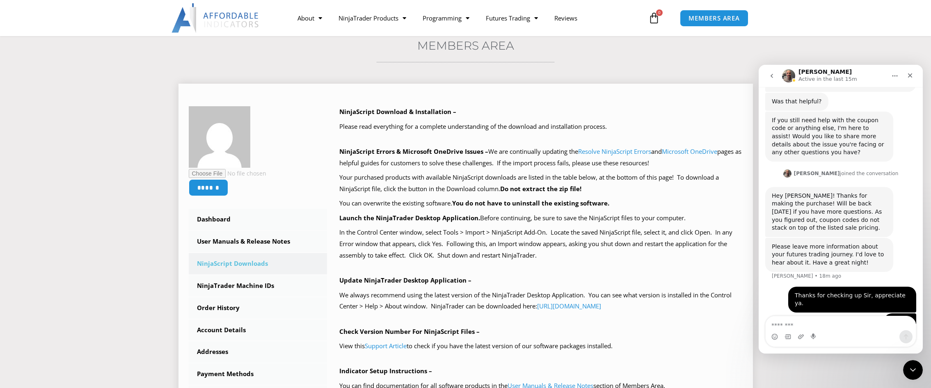
scroll to position [65, 0]
click at [693, 331] on p "Check Version Number For NinjaScript Files –" at bounding box center [541, 331] width 404 height 11
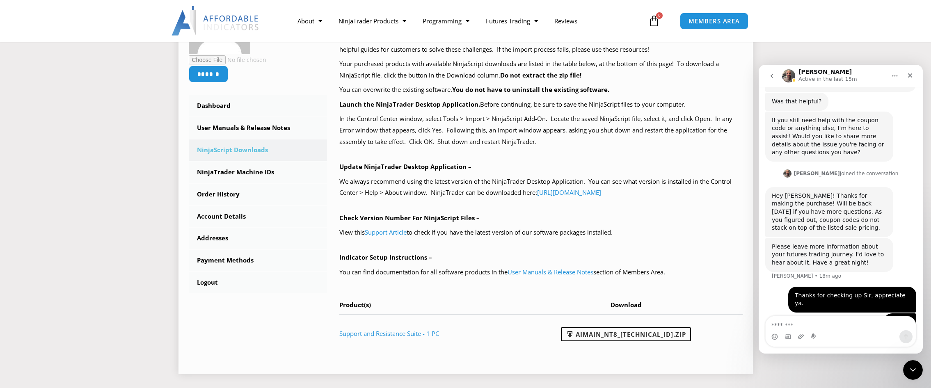
scroll to position [179, 0]
click at [574, 270] on link "User Manuals & Release Notes" at bounding box center [551, 272] width 86 height 8
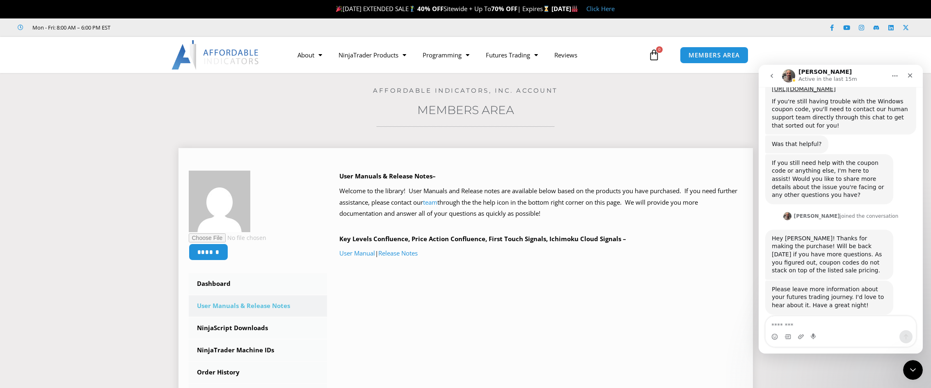
scroll to position [650, 0]
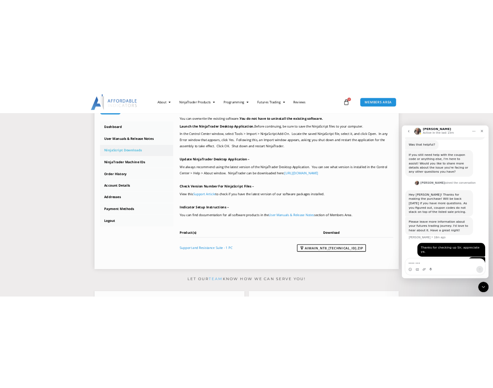
scroll to position [189, 0]
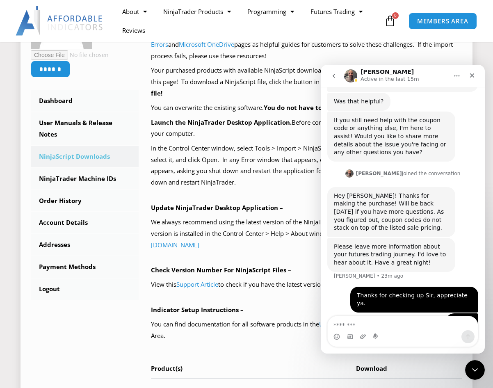
click at [256, 190] on div "NinjaScript Download & Installation – Please read everything for a complete und…" at bounding box center [307, 202] width 312 height 429
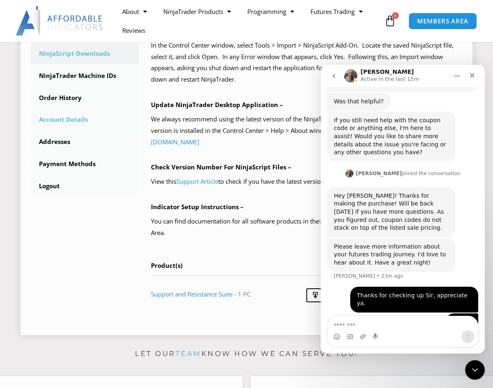
scroll to position [294, 0]
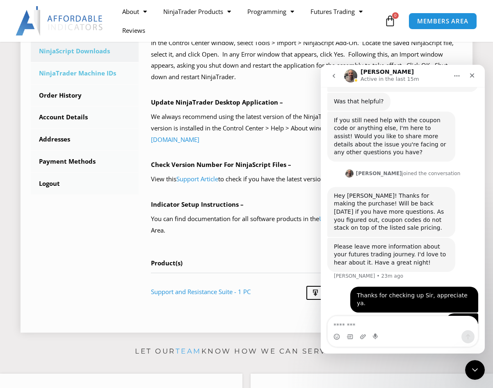
click at [96, 74] on link "NinjaTrader Machine IDs" at bounding box center [85, 73] width 108 height 21
click at [469, 77] on icon "Close" at bounding box center [472, 75] width 7 height 7
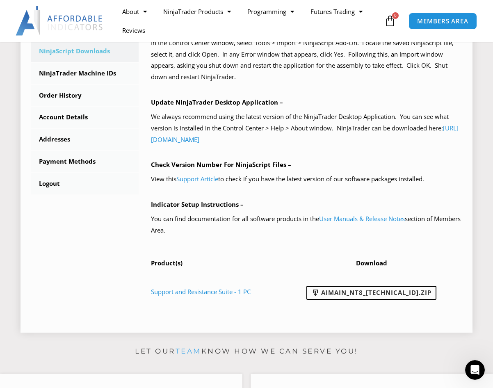
scroll to position [650, 0]
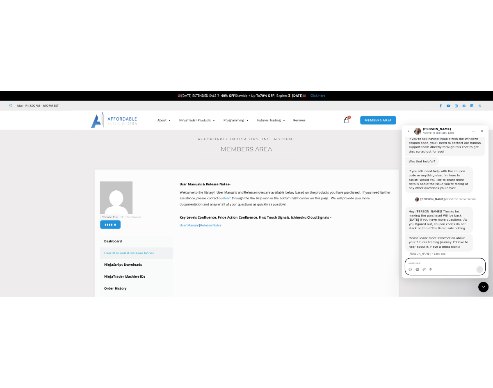
scroll to position [650, 0]
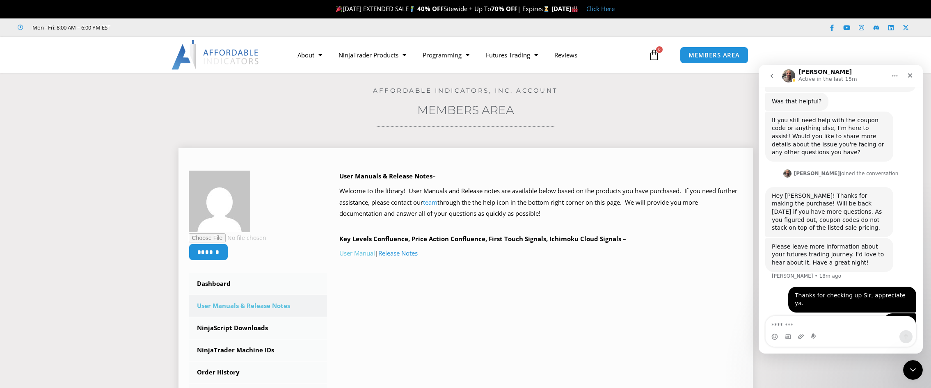
click at [367, 250] on link "User Manual" at bounding box center [357, 253] width 36 height 8
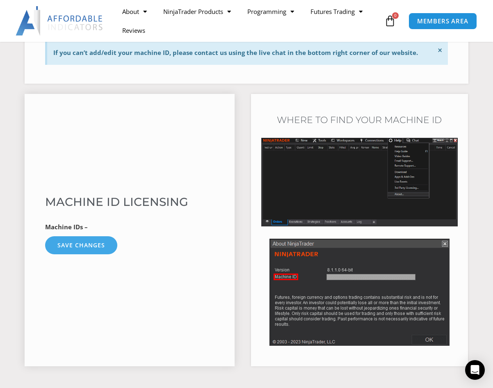
scroll to position [269, 0]
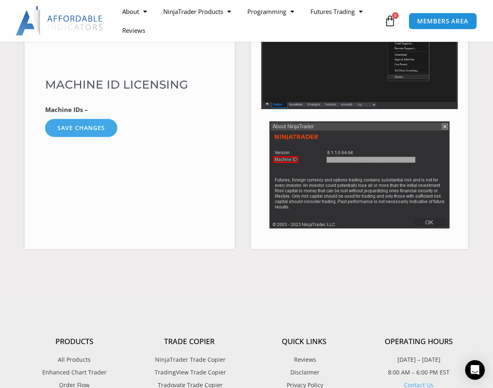
scroll to position [382, 0]
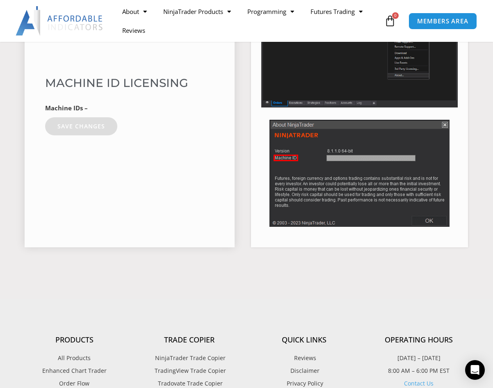
click at [81, 125] on button "Save changes" at bounding box center [81, 126] width 72 height 18
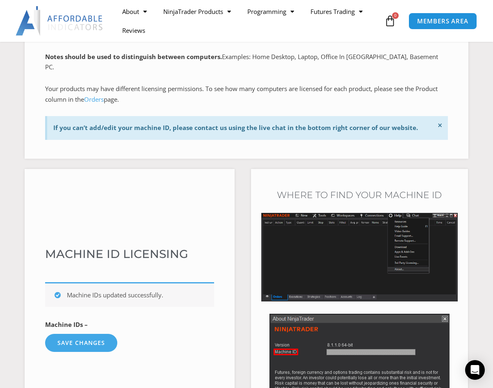
scroll to position [272, 0]
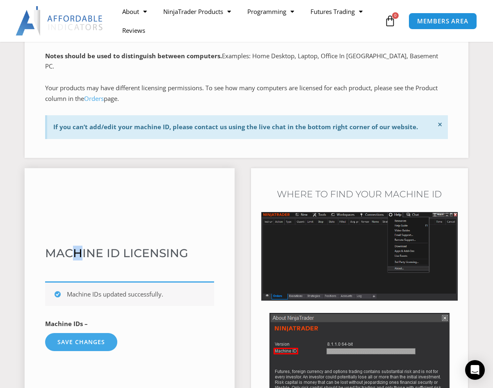
drag, startPoint x: 77, startPoint y: 265, endPoint x: 77, endPoint y: 273, distance: 7.4
click at [77, 269] on div "**********" at bounding box center [130, 304] width 210 height 273
drag, startPoint x: 77, startPoint y: 273, endPoint x: 74, endPoint y: 287, distance: 14.7
click at [74, 287] on div "Machine IDs updated successfully." at bounding box center [129, 294] width 169 height 25
click at [131, 293] on div "Machine IDs updated successfully." at bounding box center [129, 294] width 169 height 25
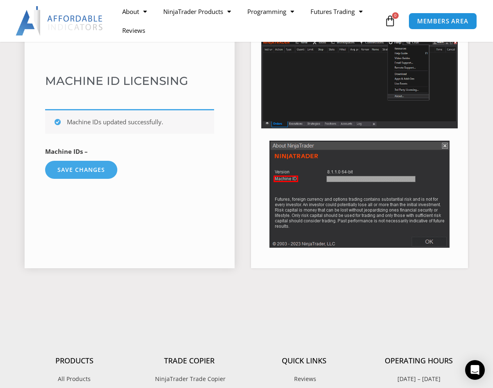
scroll to position [443, 0]
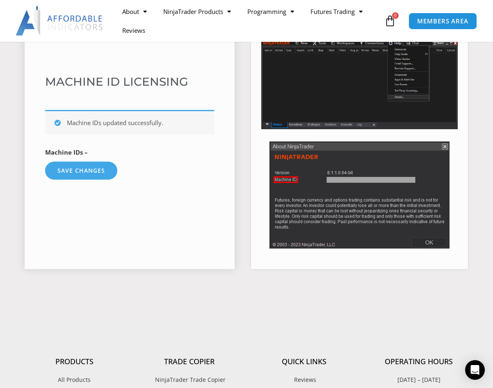
drag, startPoint x: 98, startPoint y: 149, endPoint x: 131, endPoint y: 151, distance: 33.3
click at [102, 149] on p "Machine IDs –" at bounding box center [129, 152] width 169 height 11
click at [95, 162] on button "Save changes" at bounding box center [81, 171] width 72 height 18
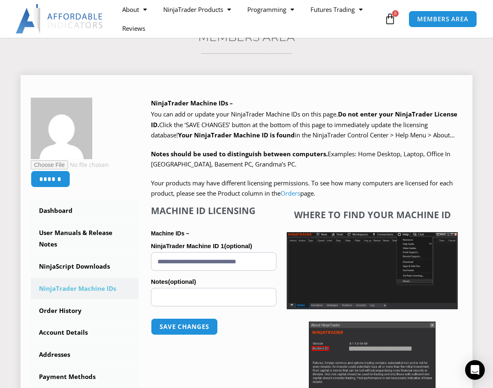
scroll to position [75, 0]
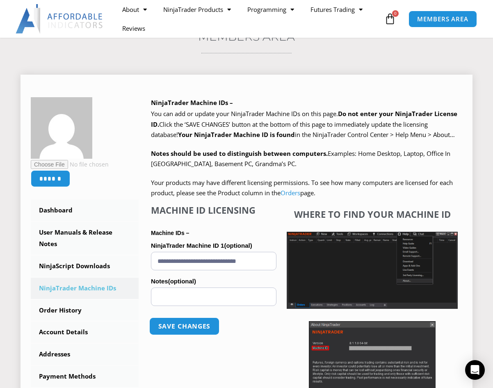
click at [186, 328] on button "Save changes" at bounding box center [184, 327] width 70 height 18
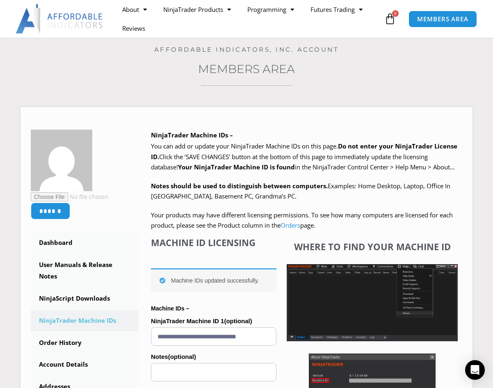
scroll to position [45, 0]
